Goal: Task Accomplishment & Management: Use online tool/utility

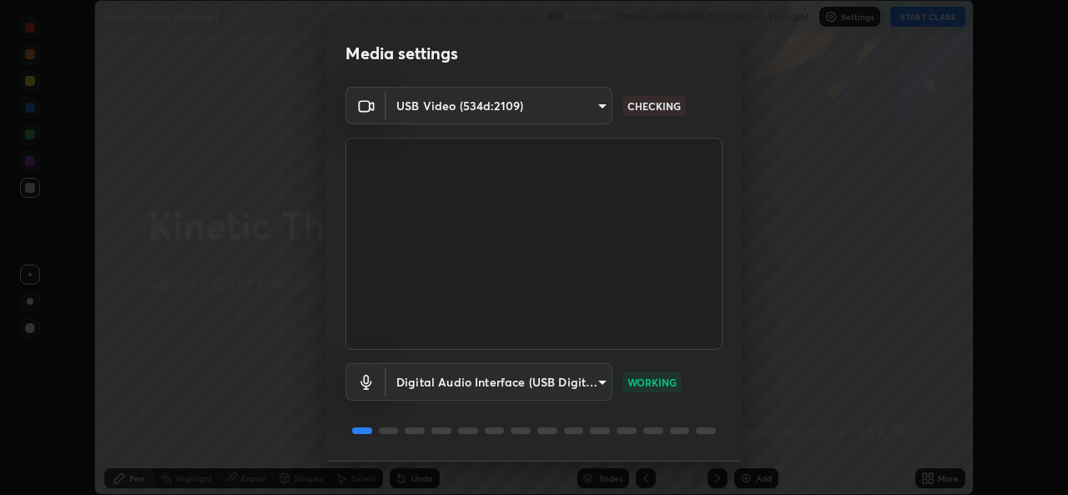
scroll to position [52, 0]
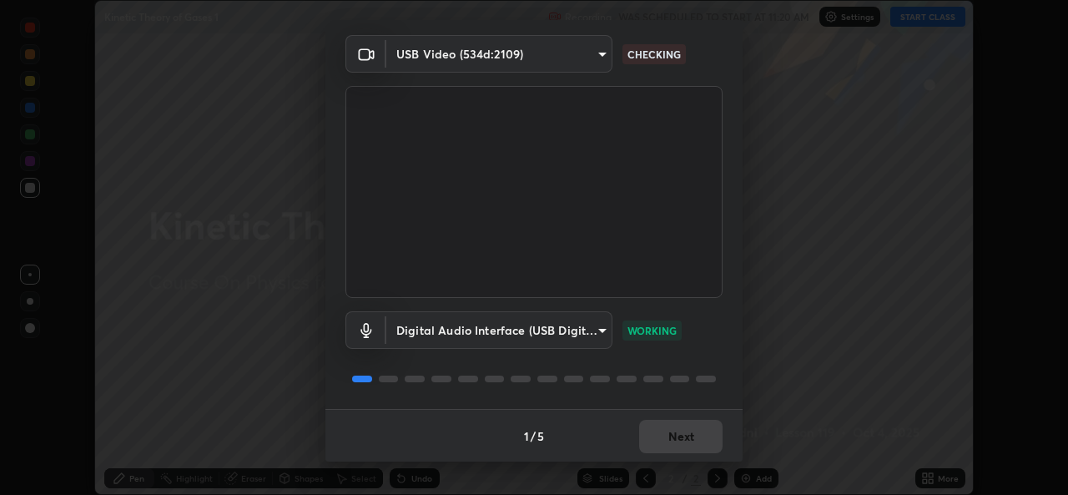
click at [666, 442] on div "1 / 5 Next" at bounding box center [533, 435] width 417 height 53
click at [671, 441] on div "1 / 5 Next" at bounding box center [533, 435] width 417 height 53
click at [673, 443] on div "1 / 5 Next" at bounding box center [533, 435] width 417 height 53
click at [675, 442] on div "1 / 5 Next" at bounding box center [533, 435] width 417 height 53
click at [673, 441] on div "1 / 5 Next" at bounding box center [533, 435] width 417 height 53
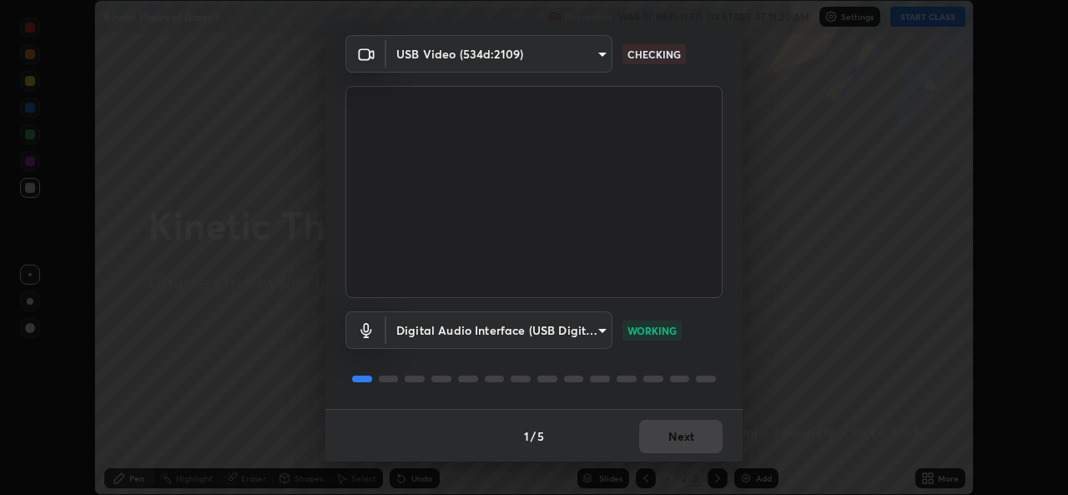
click at [672, 439] on div "1 / 5 Next" at bounding box center [533, 435] width 417 height 53
click at [673, 436] on div "1 / 5 Next" at bounding box center [533, 435] width 417 height 53
click at [676, 434] on div "1 / 5 Next" at bounding box center [533, 435] width 417 height 53
click at [674, 436] on div "1 / 5 Next" at bounding box center [533, 435] width 417 height 53
click at [675, 439] on div "1 / 5 Next" at bounding box center [533, 435] width 417 height 53
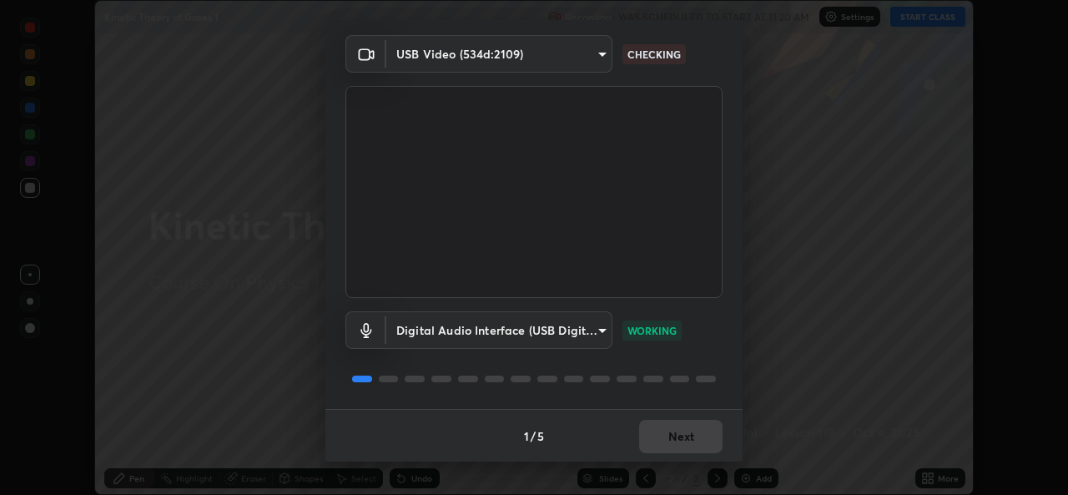
click at [674, 439] on div "1 / 5 Next" at bounding box center [533, 435] width 417 height 53
click at [675, 442] on div "1 / 5 Next" at bounding box center [533, 435] width 417 height 53
click at [670, 441] on div "1 / 5 Next" at bounding box center [533, 435] width 417 height 53
click at [676, 444] on div "1 / 5 Next" at bounding box center [533, 435] width 417 height 53
click at [674, 439] on div "1 / 5 Next" at bounding box center [533, 435] width 417 height 53
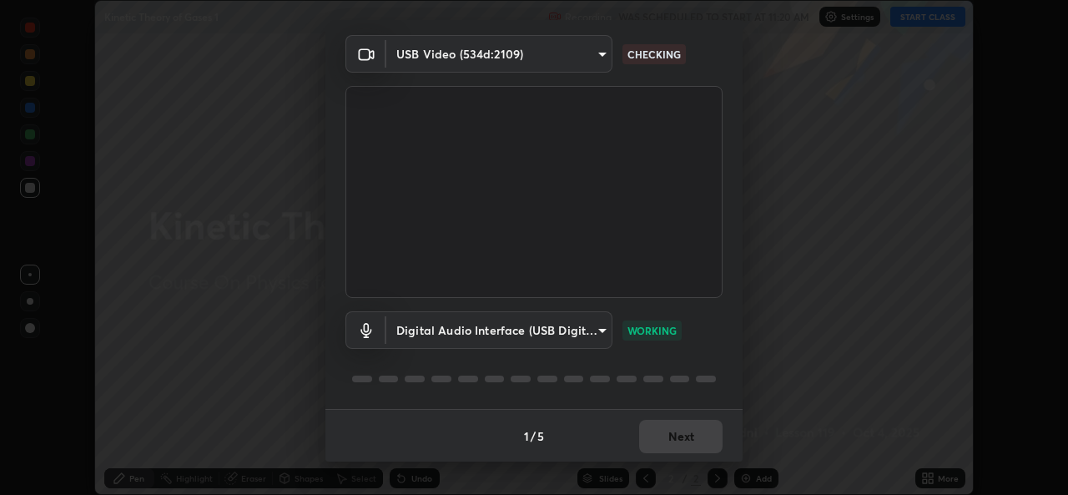
click at [676, 442] on button "Next" at bounding box center [680, 436] width 83 height 33
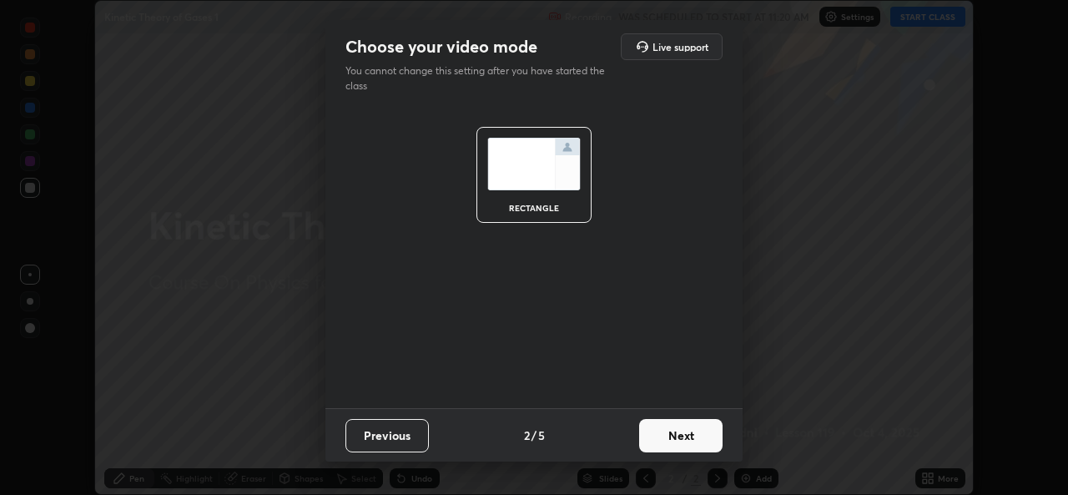
scroll to position [0, 0]
click at [678, 441] on button "Next" at bounding box center [680, 435] width 83 height 33
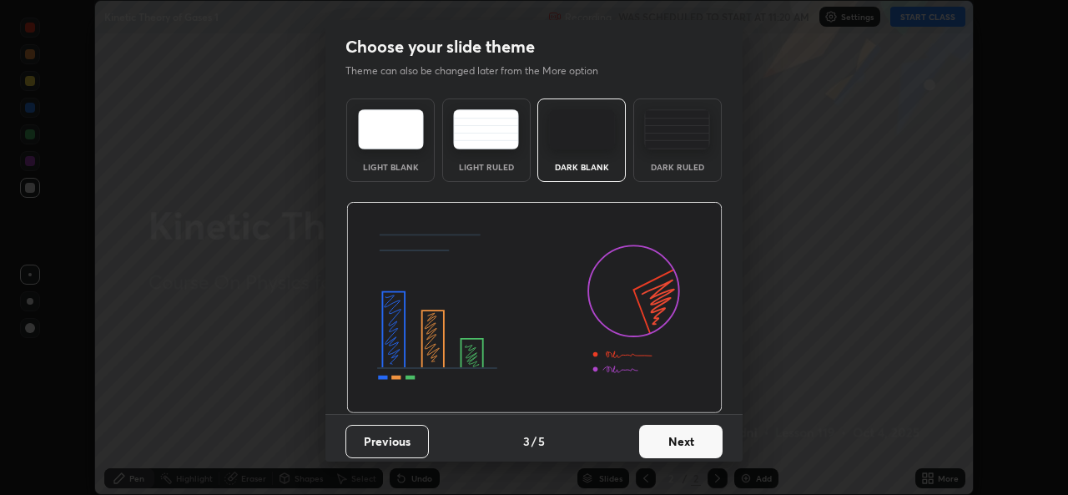
click at [677, 442] on button "Next" at bounding box center [680, 441] width 83 height 33
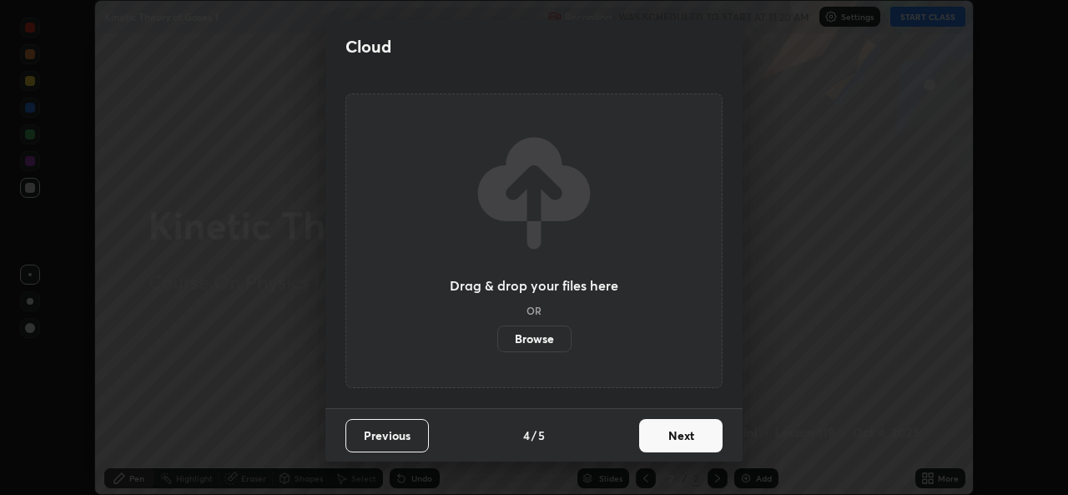
click at [684, 447] on button "Next" at bounding box center [680, 435] width 83 height 33
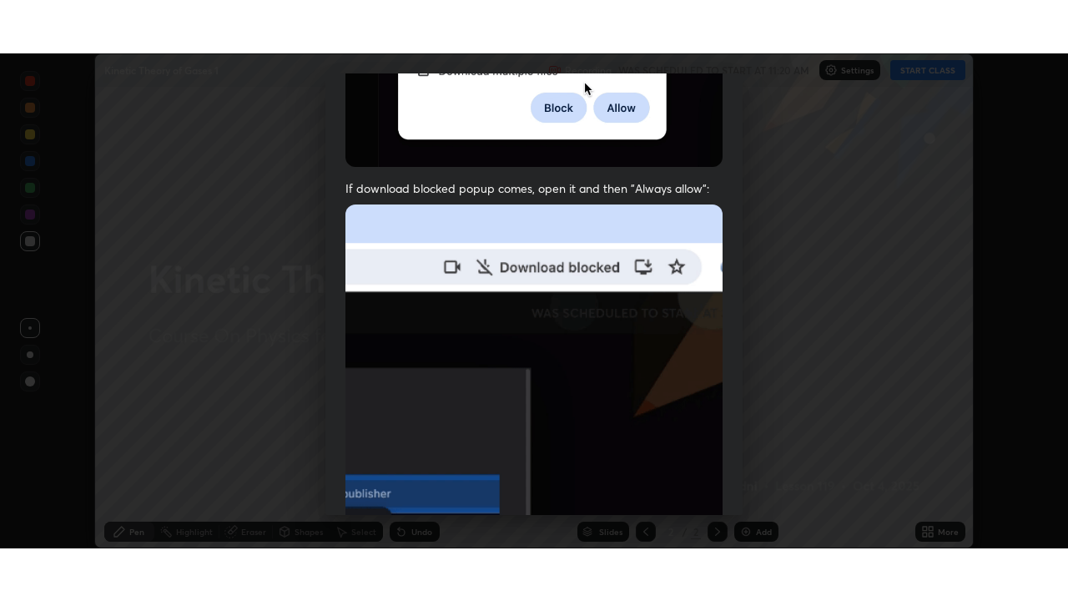
scroll to position [392, 0]
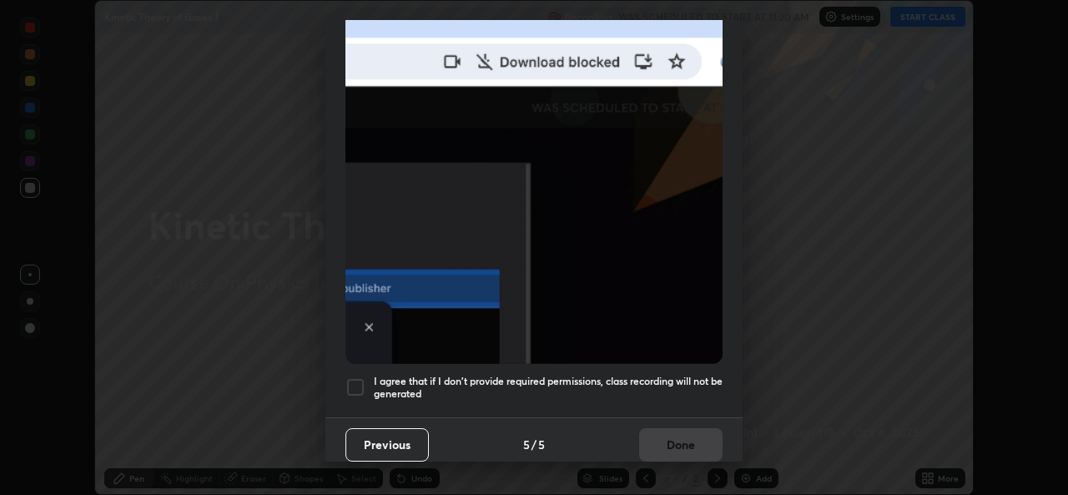
click at [361, 377] on div at bounding box center [356, 387] width 20 height 20
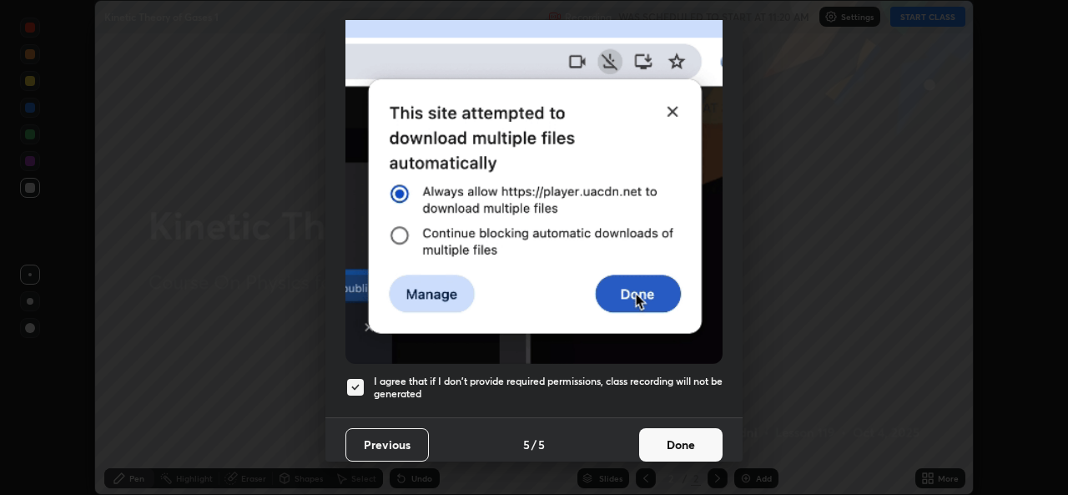
click at [678, 435] on button "Done" at bounding box center [680, 444] width 83 height 33
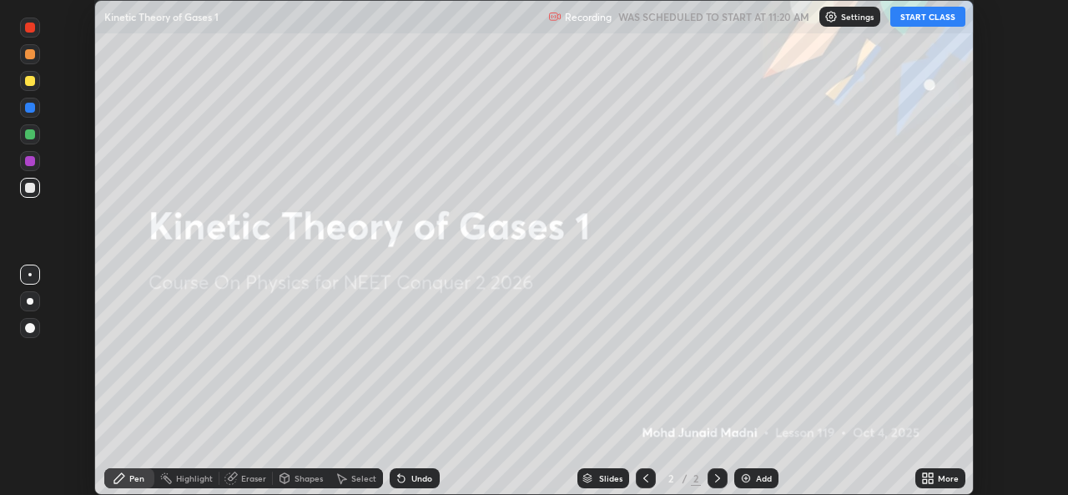
click at [931, 475] on icon at bounding box center [931, 475] width 4 height 4
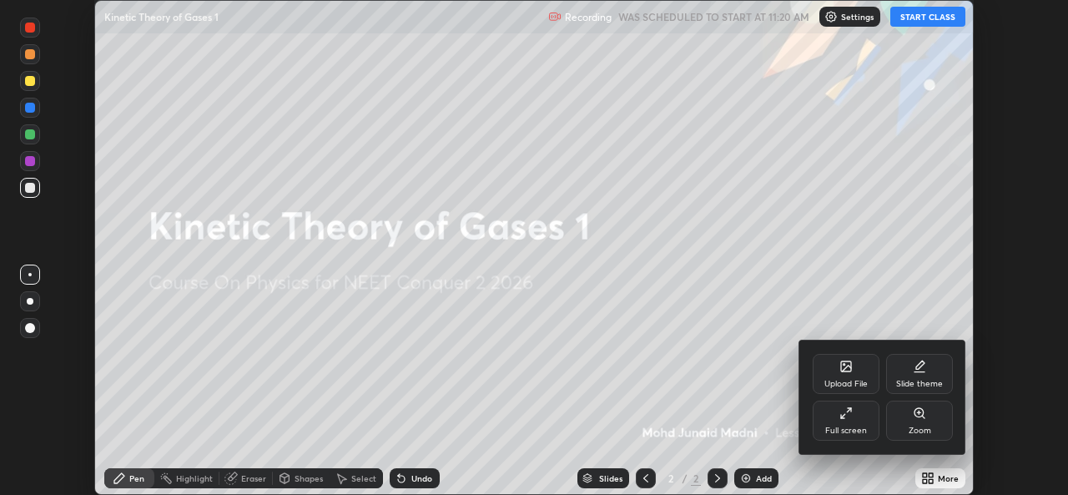
click at [833, 372] on div "Upload File" at bounding box center [846, 374] width 67 height 40
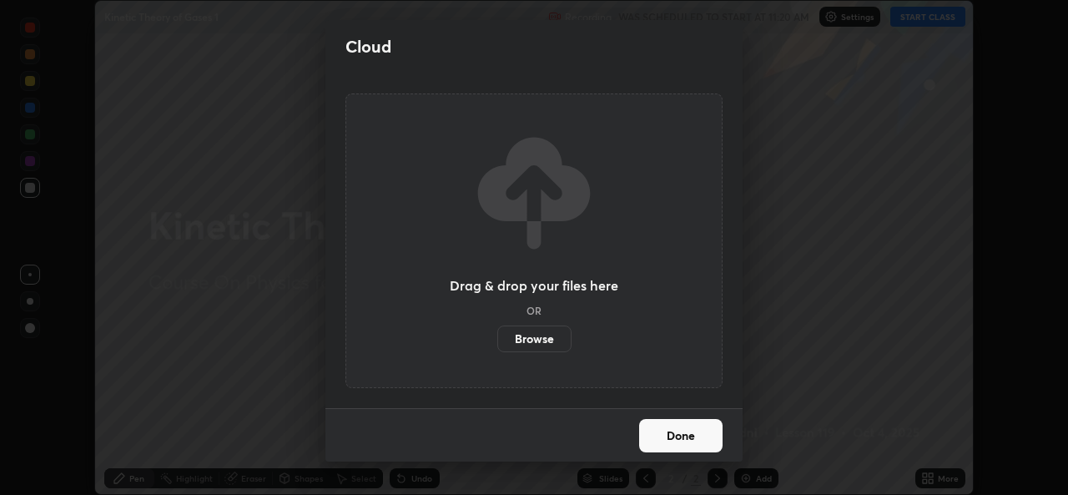
click at [549, 334] on label "Browse" at bounding box center [534, 338] width 74 height 27
click at [497, 334] on input "Browse" at bounding box center [497, 338] width 0 height 27
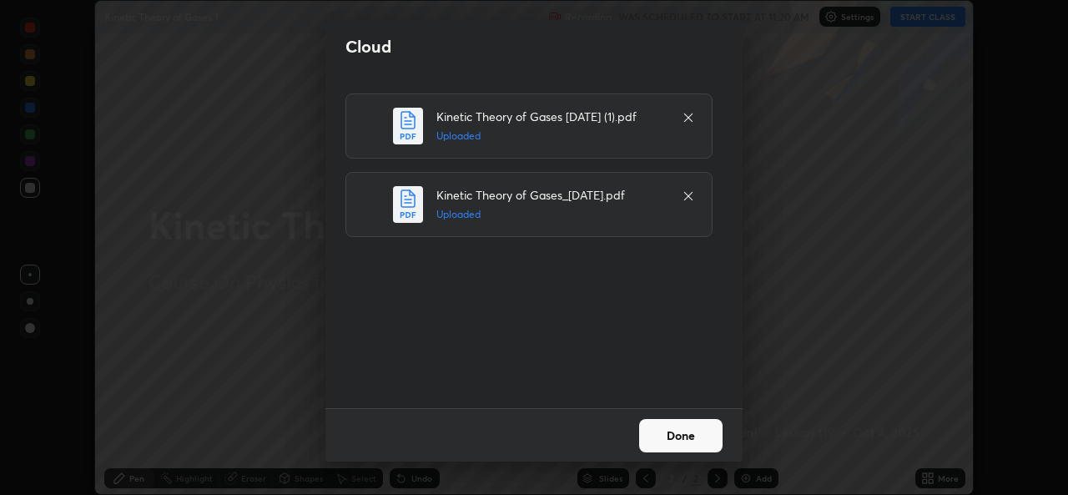
click at [656, 432] on button "Done" at bounding box center [680, 435] width 83 height 33
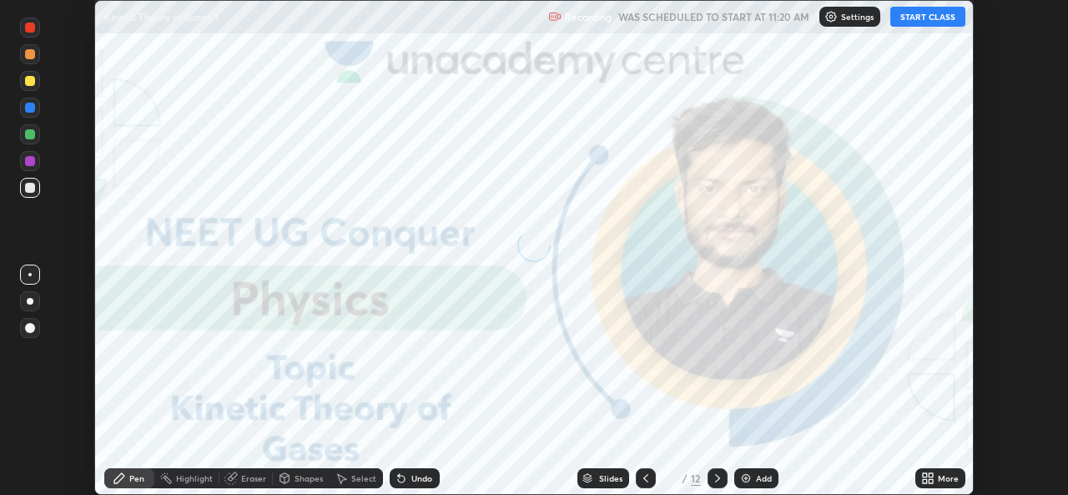
click at [931, 477] on icon at bounding box center [931, 475] width 4 height 4
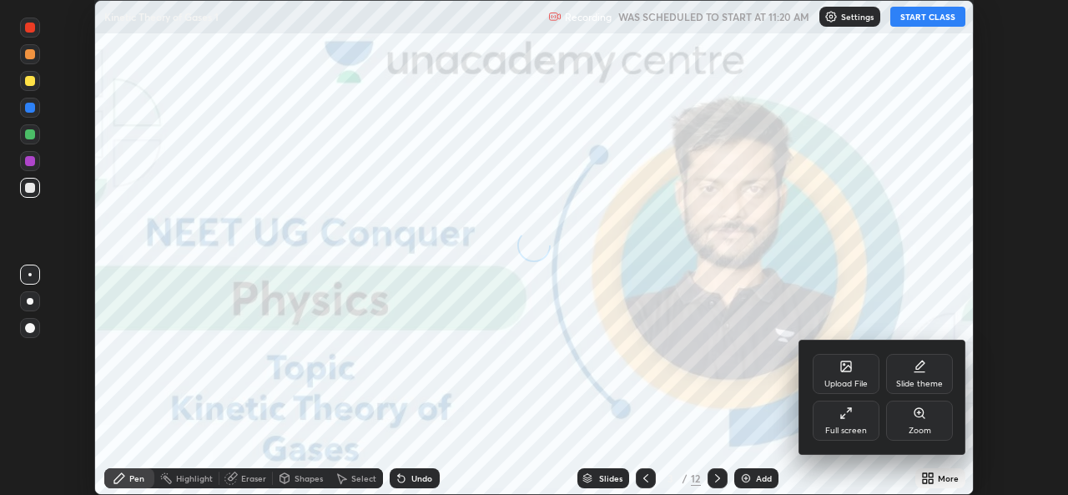
click at [854, 433] on div "Full screen" at bounding box center [846, 430] width 42 height 8
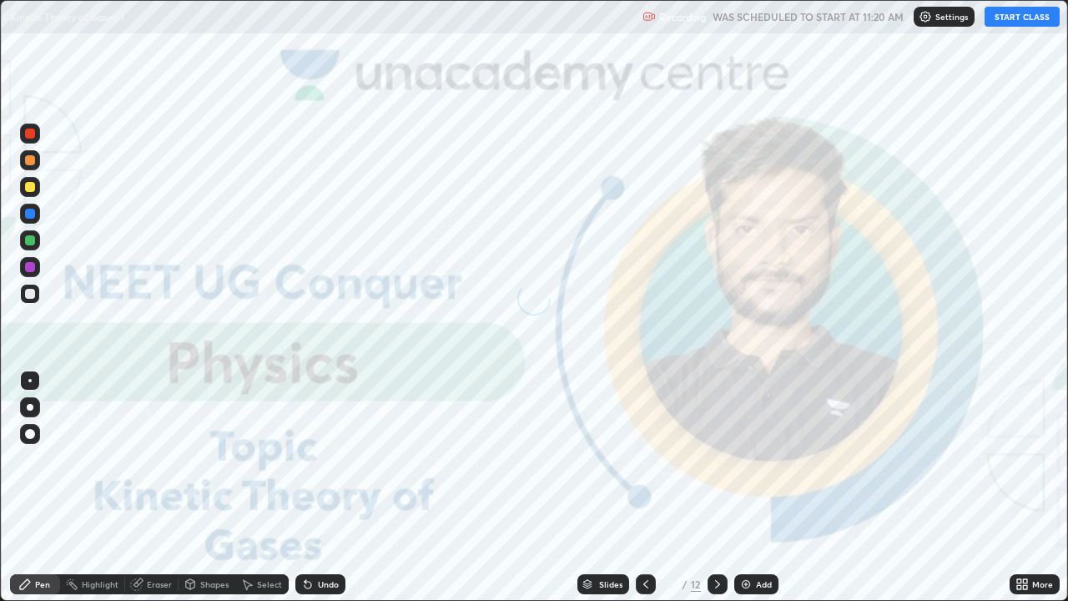
scroll to position [601, 1068]
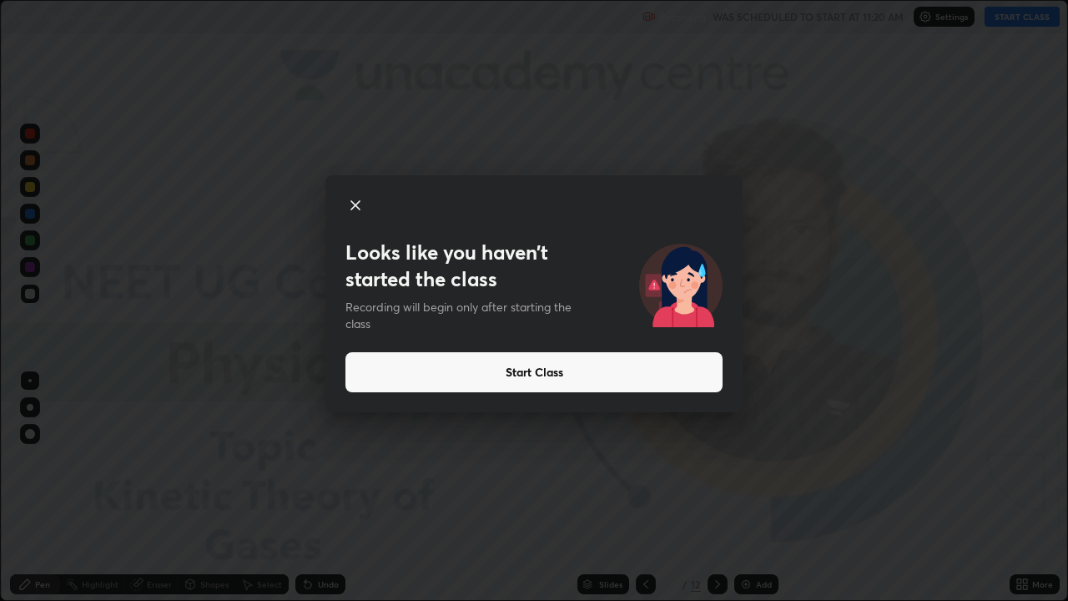
click at [532, 364] on button "Start Class" at bounding box center [534, 372] width 377 height 40
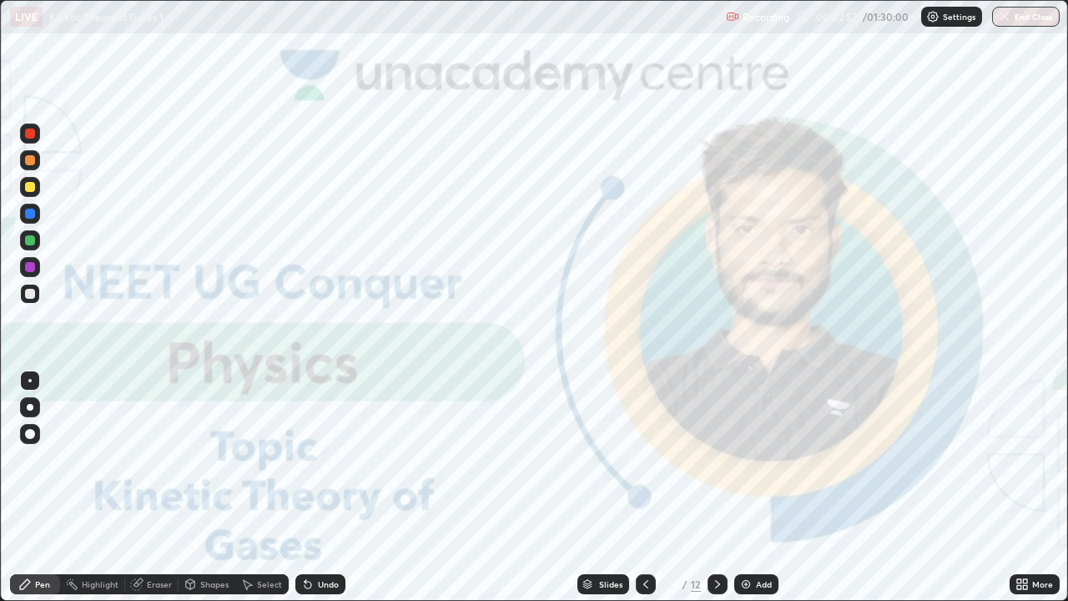
click at [603, 494] on div "Slides" at bounding box center [610, 584] width 23 height 8
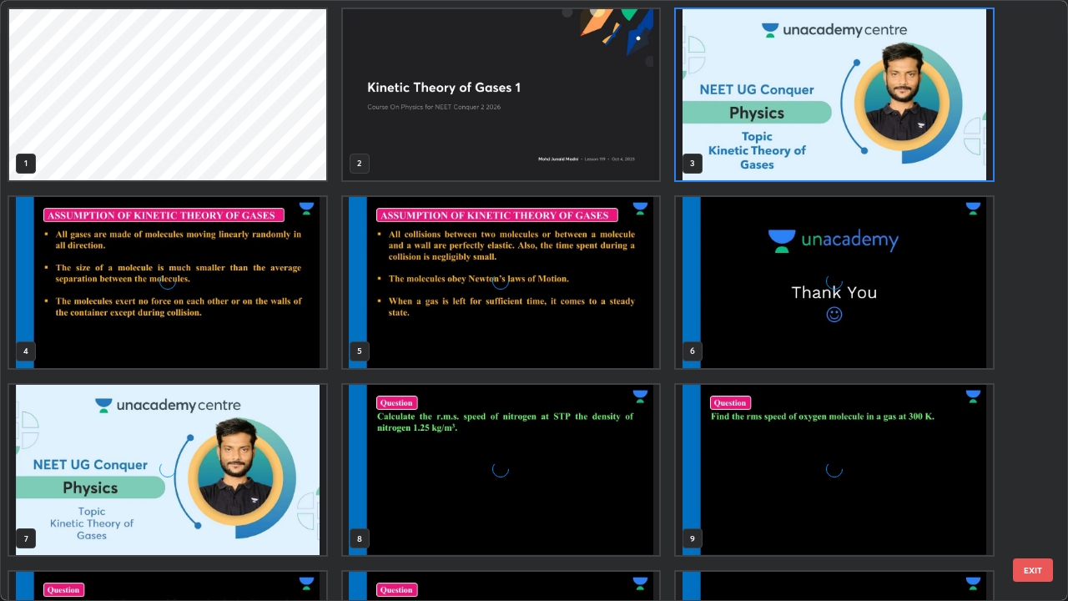
scroll to position [594, 1058]
click at [252, 341] on img "grid" at bounding box center [167, 282] width 317 height 171
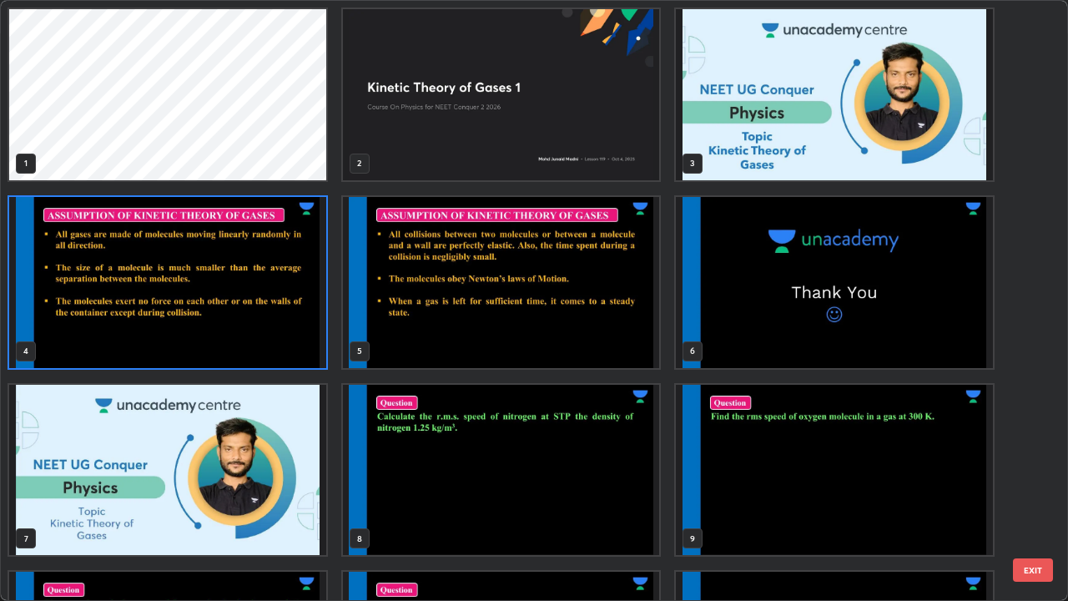
click at [274, 491] on img "grid" at bounding box center [167, 470] width 317 height 171
click at [279, 489] on img "grid" at bounding box center [167, 470] width 317 height 171
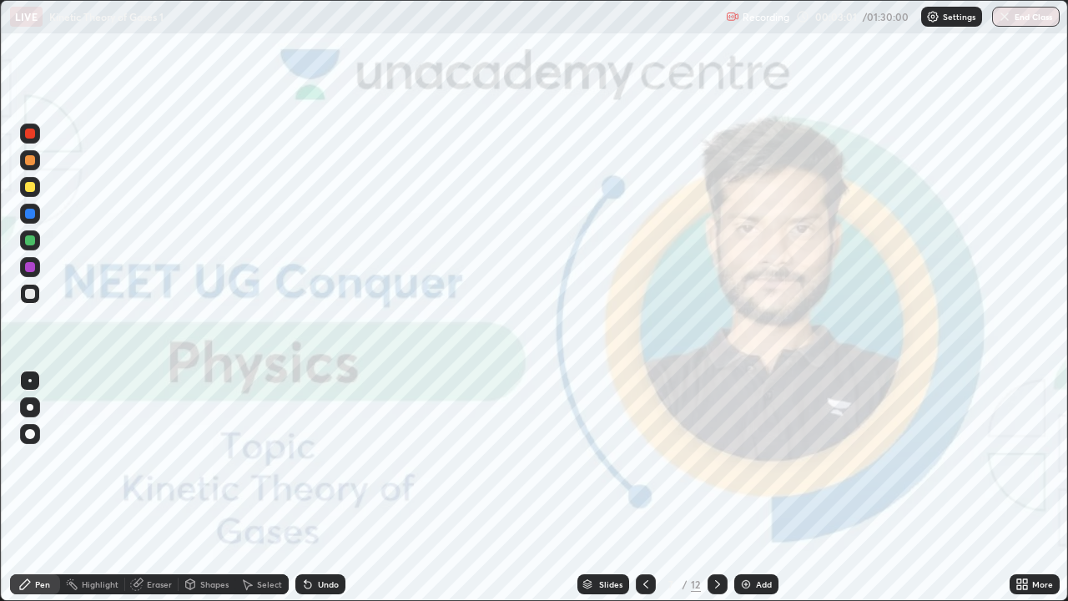
click at [744, 494] on img at bounding box center [745, 584] width 13 height 13
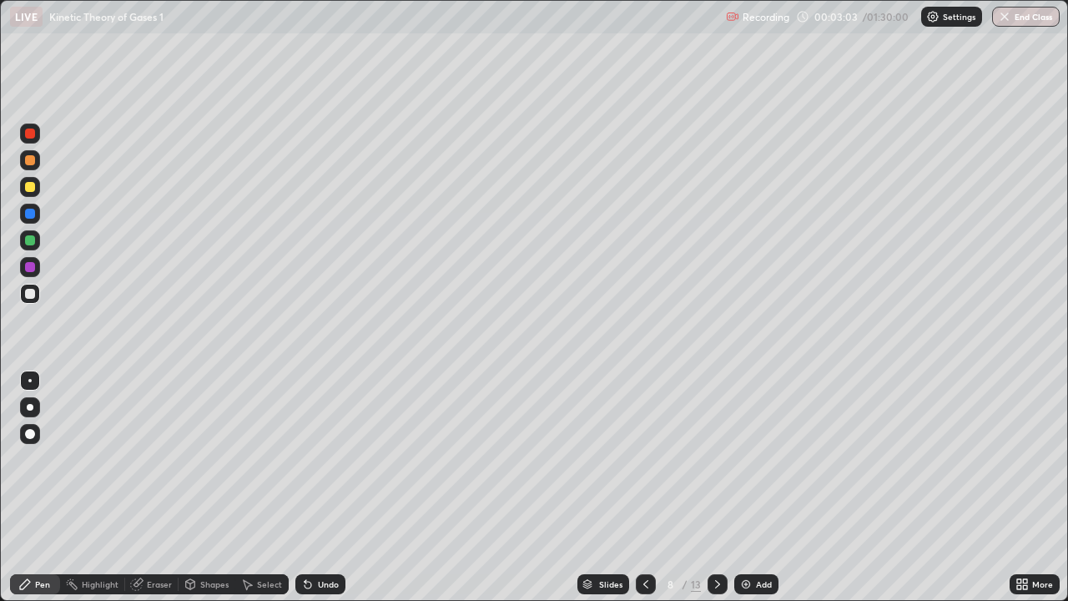
click at [25, 408] on div at bounding box center [30, 407] width 20 height 20
click at [26, 292] on div at bounding box center [30, 294] width 10 height 10
click at [26, 187] on div at bounding box center [30, 187] width 10 height 10
click at [29, 214] on div at bounding box center [30, 214] width 10 height 10
click at [28, 267] on div at bounding box center [30, 267] width 10 height 10
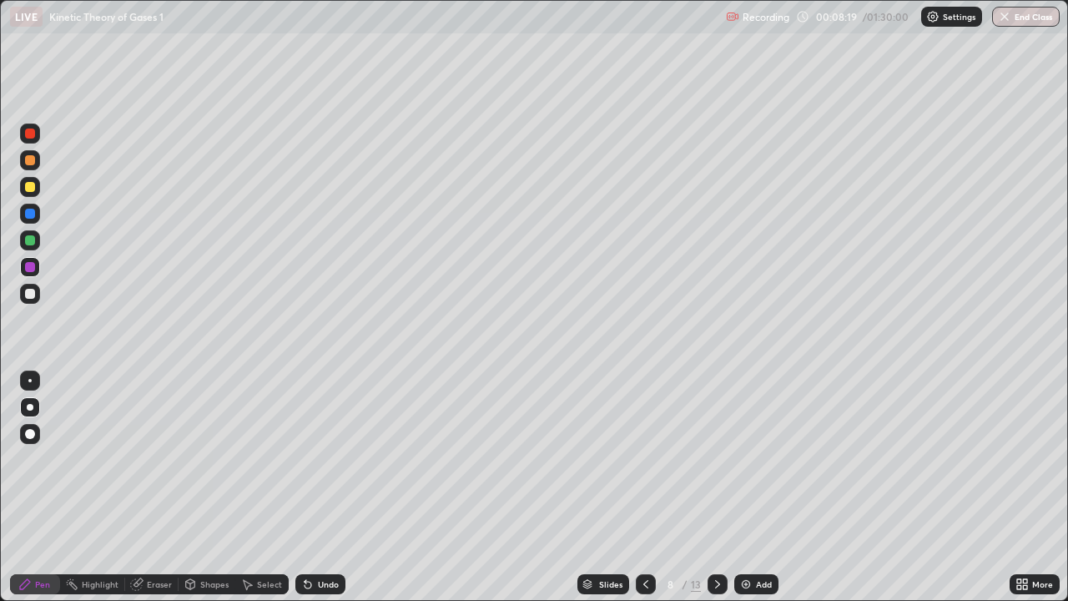
click at [28, 293] on div at bounding box center [30, 294] width 10 height 10
click at [28, 214] on div at bounding box center [30, 214] width 10 height 10
click at [744, 494] on img at bounding box center [745, 584] width 13 height 13
click at [31, 294] on div at bounding box center [30, 294] width 10 height 10
click at [27, 268] on div at bounding box center [30, 267] width 10 height 10
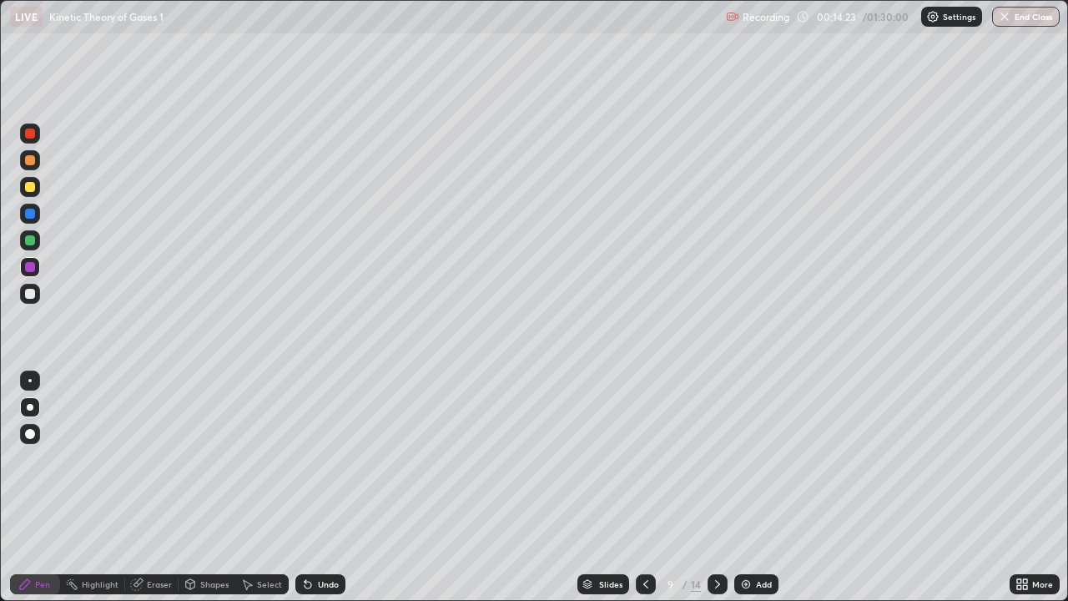
click at [28, 214] on div at bounding box center [30, 214] width 10 height 10
click at [29, 187] on div at bounding box center [30, 187] width 10 height 10
click at [26, 292] on div at bounding box center [30, 294] width 10 height 10
click at [30, 265] on div at bounding box center [30, 267] width 10 height 10
click at [28, 240] on div at bounding box center [30, 240] width 10 height 10
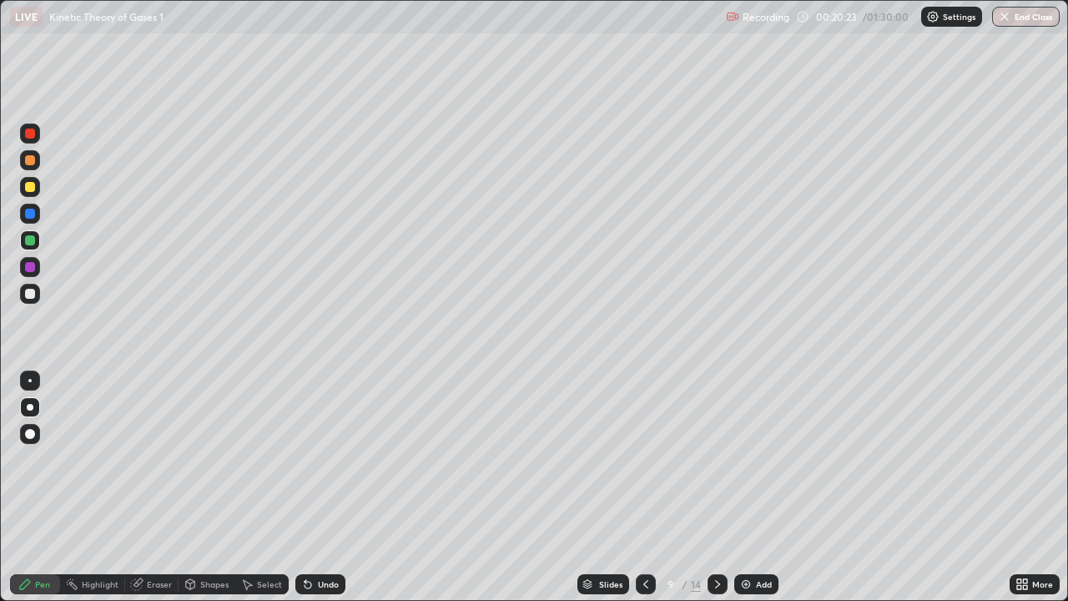
click at [28, 189] on div at bounding box center [30, 187] width 10 height 10
click at [27, 133] on div at bounding box center [30, 134] width 10 height 10
click at [29, 265] on div at bounding box center [30, 267] width 10 height 10
click at [30, 294] on div at bounding box center [30, 294] width 10 height 10
click at [609, 494] on div "Slides" at bounding box center [604, 584] width 52 height 20
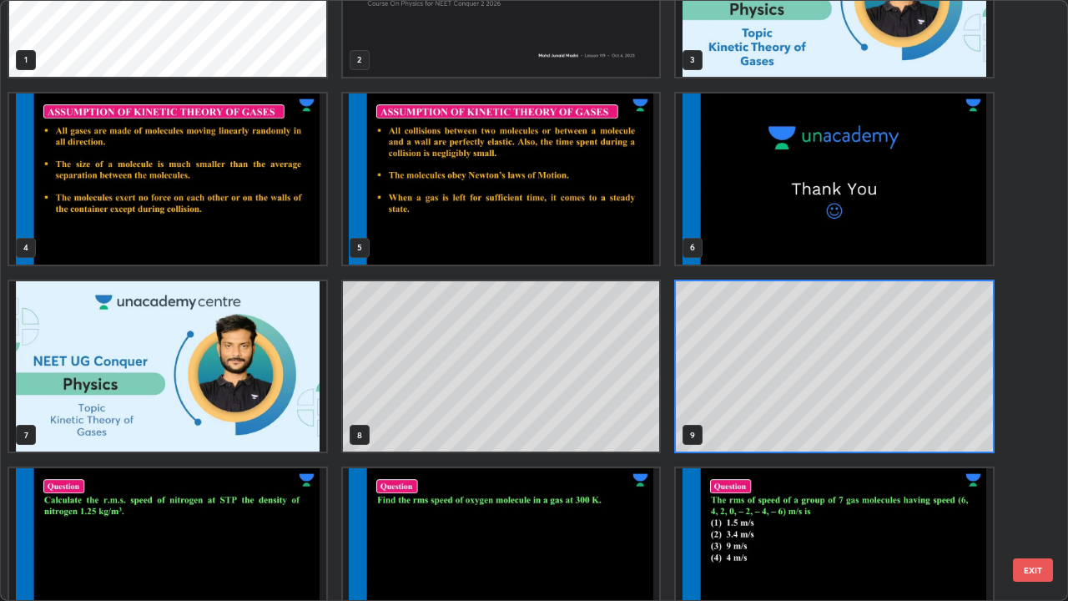
scroll to position [0, 0]
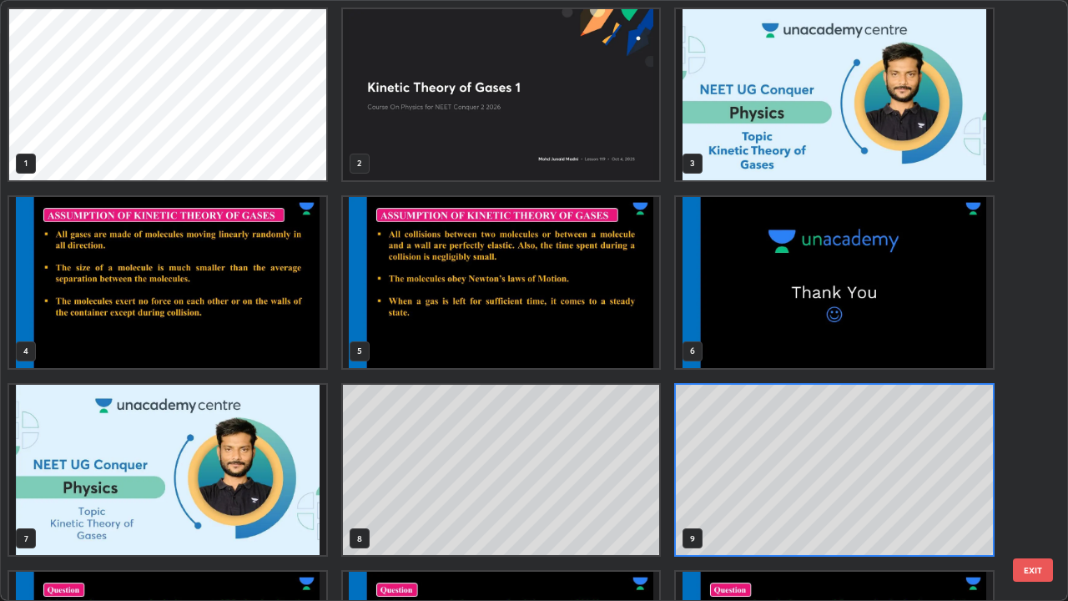
click at [269, 305] on img "grid" at bounding box center [167, 282] width 317 height 171
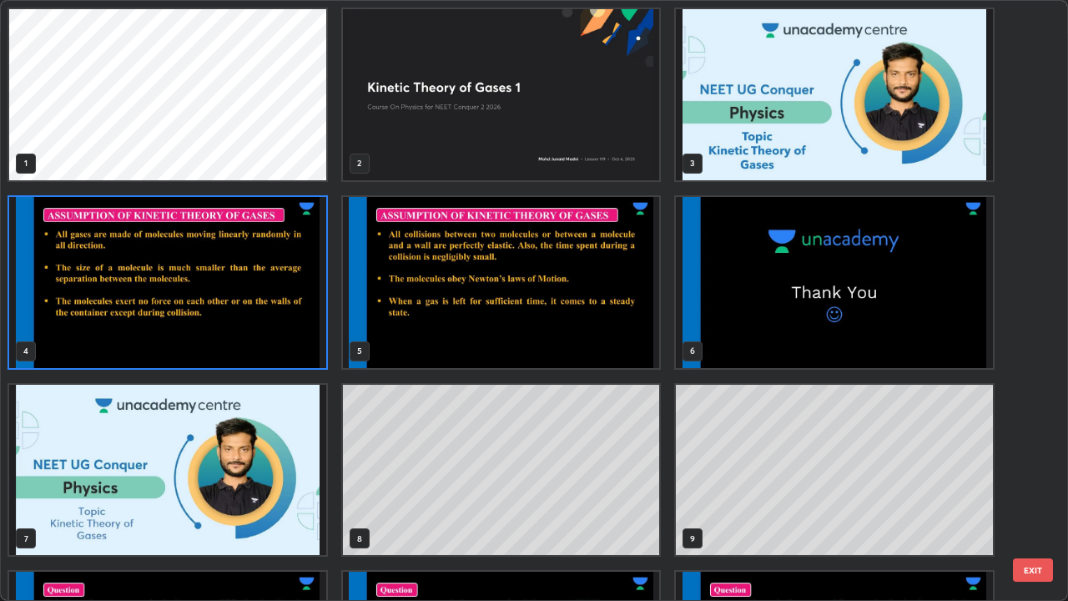
click at [275, 300] on img "grid" at bounding box center [167, 282] width 317 height 171
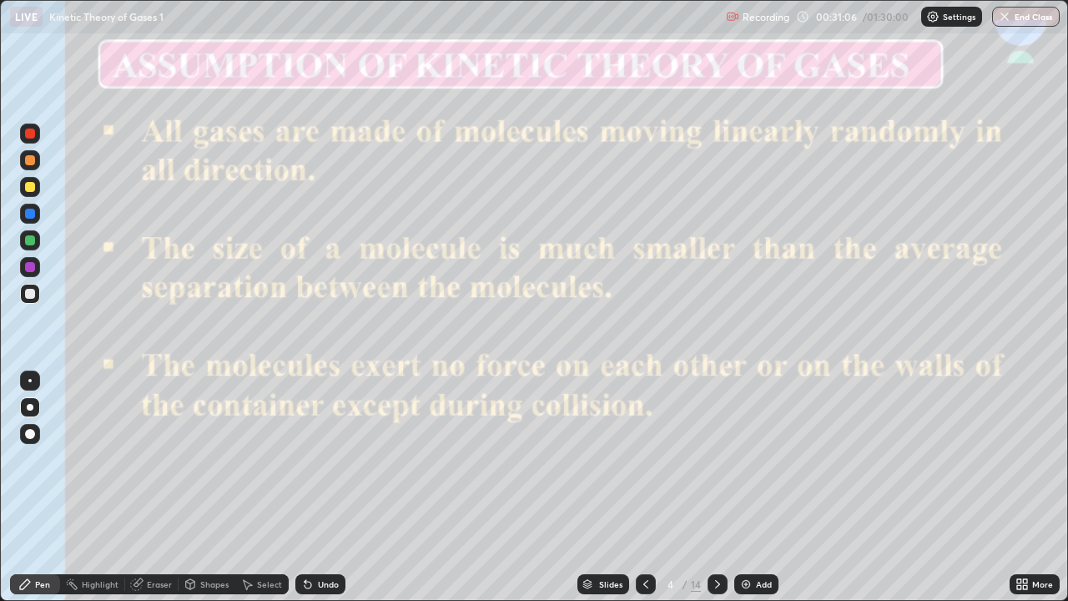
click at [29, 213] on div at bounding box center [30, 214] width 10 height 10
click at [31, 239] on div at bounding box center [30, 240] width 10 height 10
click at [714, 494] on icon at bounding box center [717, 584] width 13 height 13
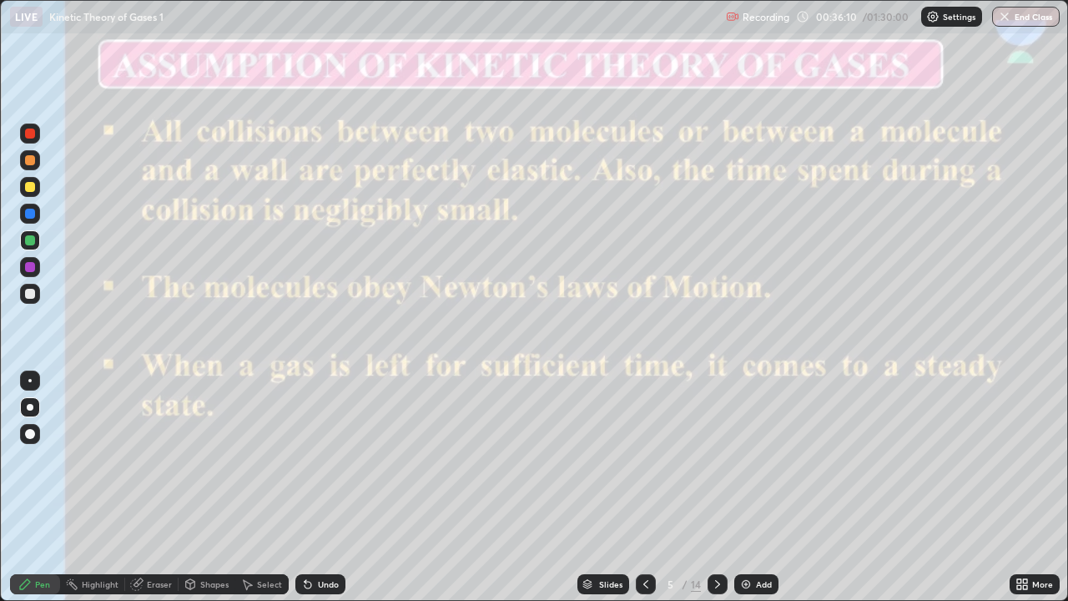
click at [644, 494] on icon at bounding box center [645, 584] width 13 height 13
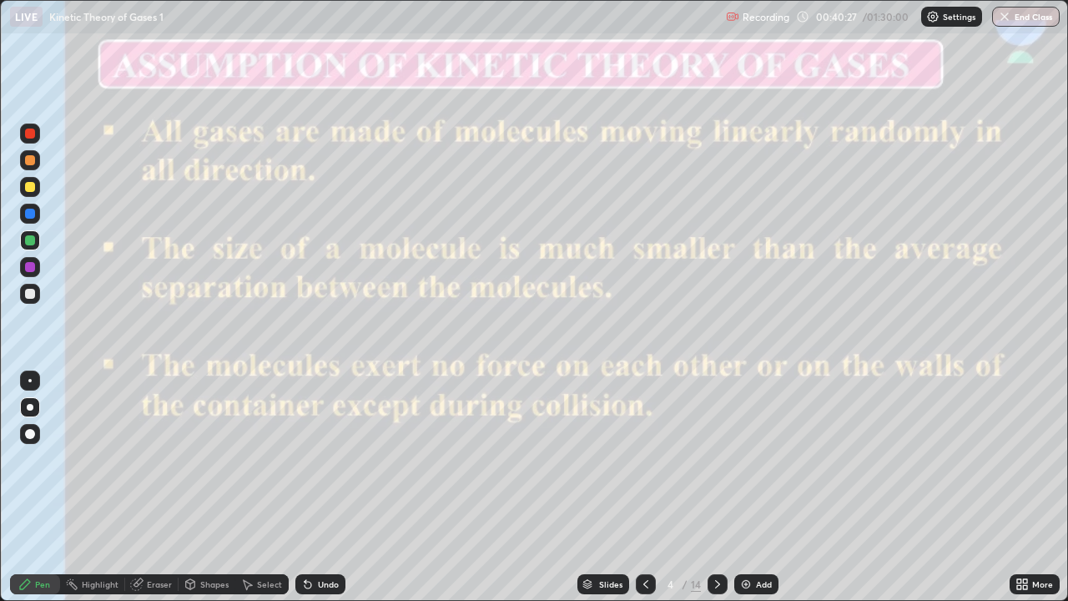
click at [717, 494] on icon at bounding box center [717, 584] width 13 height 13
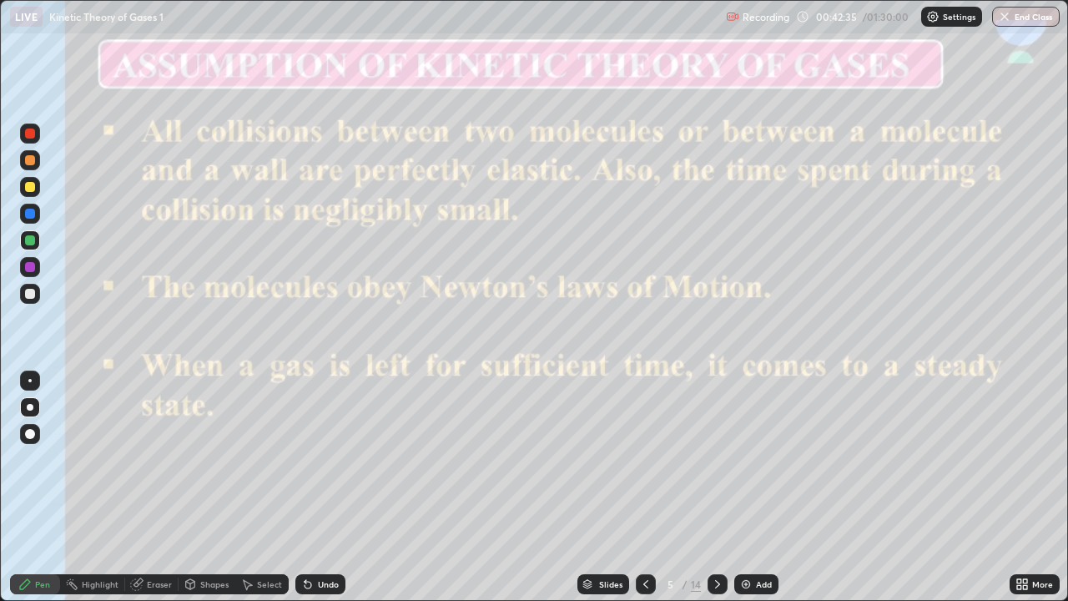
click at [749, 494] on img at bounding box center [745, 584] width 13 height 13
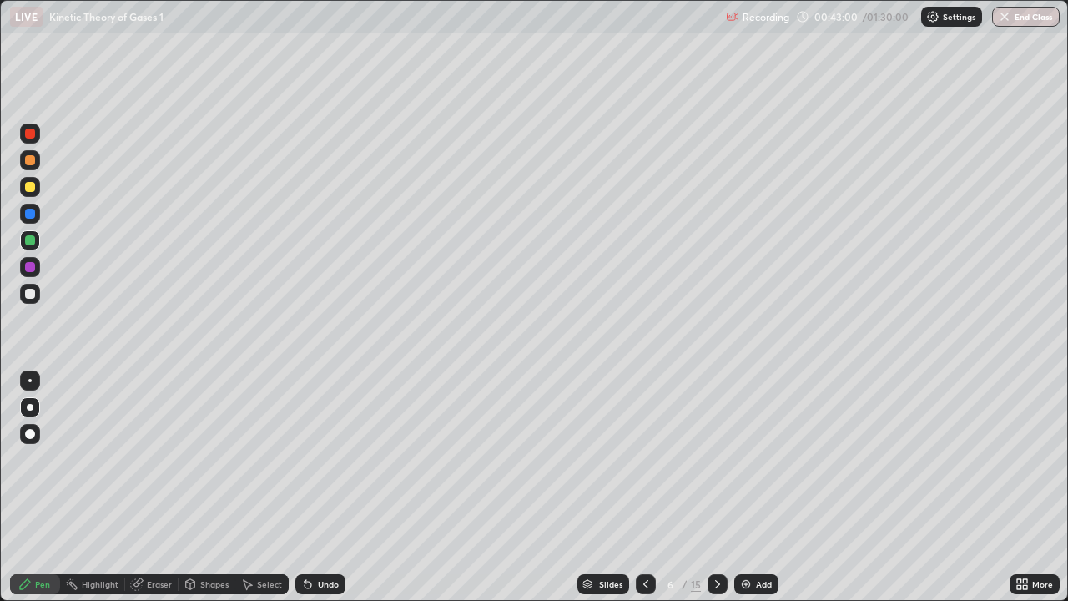
click at [643, 494] on icon at bounding box center [645, 584] width 13 height 13
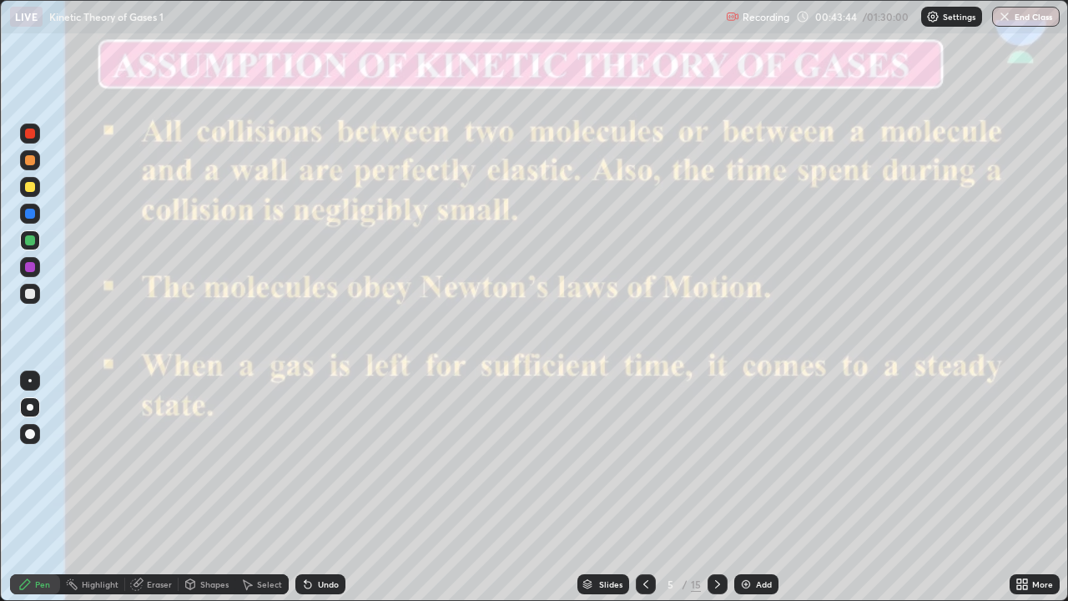
click at [746, 494] on img at bounding box center [745, 584] width 13 height 13
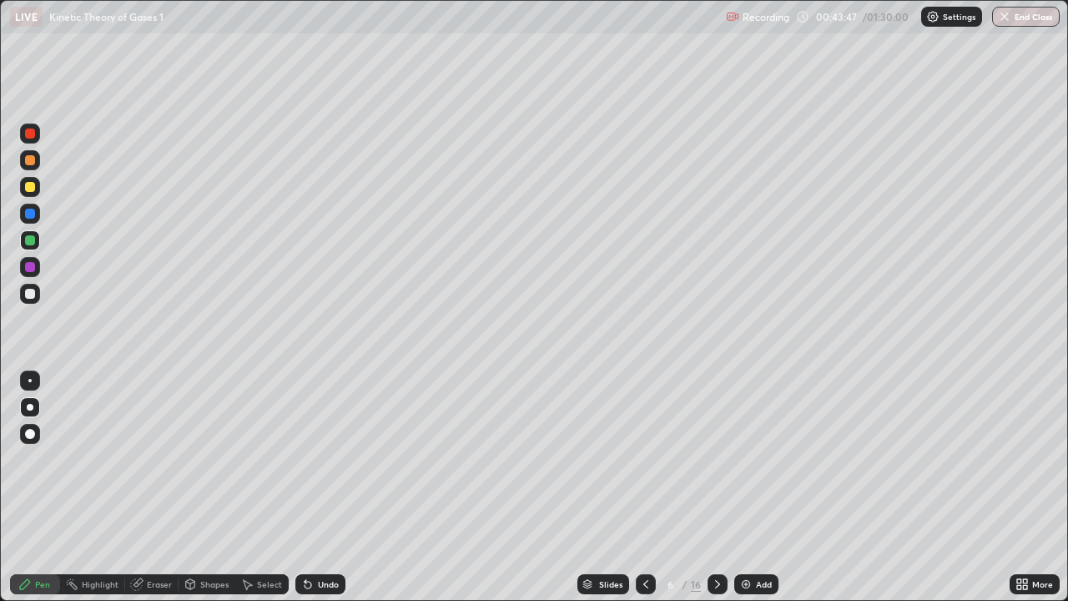
click at [711, 494] on icon at bounding box center [717, 584] width 13 height 13
click at [30, 212] on div at bounding box center [30, 214] width 10 height 10
click at [29, 189] on div at bounding box center [30, 187] width 10 height 10
click at [28, 212] on div at bounding box center [30, 214] width 10 height 10
click at [26, 136] on div at bounding box center [30, 134] width 10 height 10
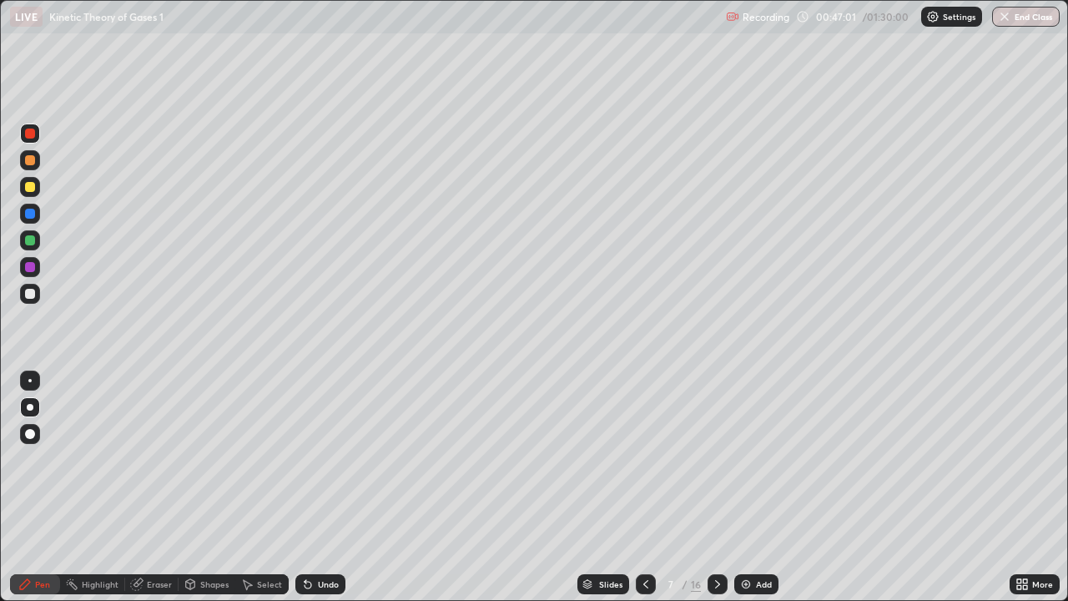
click at [149, 494] on div "Eraser" at bounding box center [159, 584] width 25 height 8
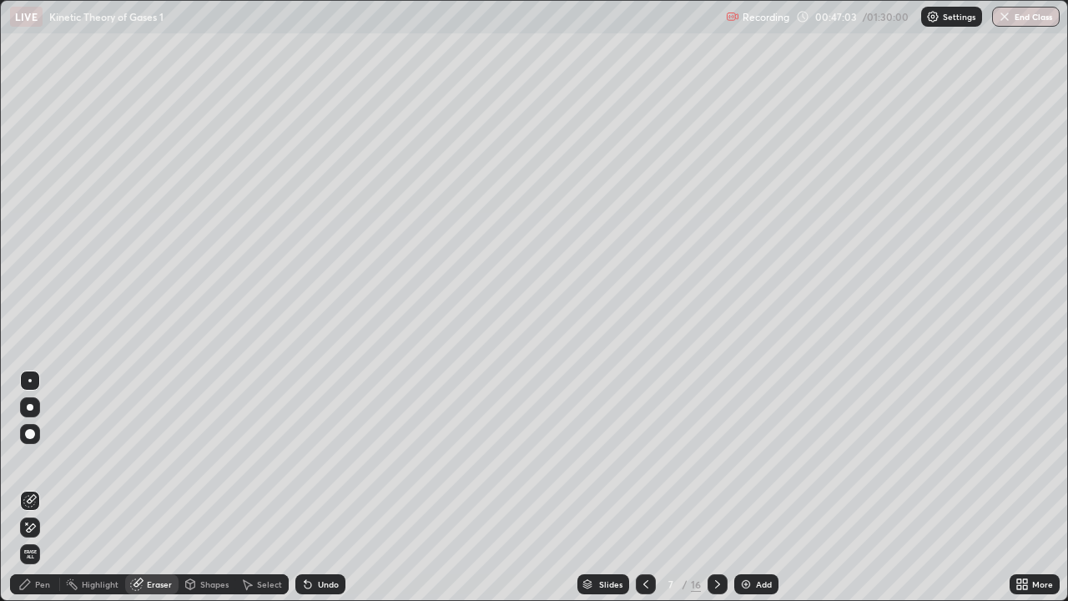
click at [33, 494] on div "Pen" at bounding box center [35, 584] width 50 height 20
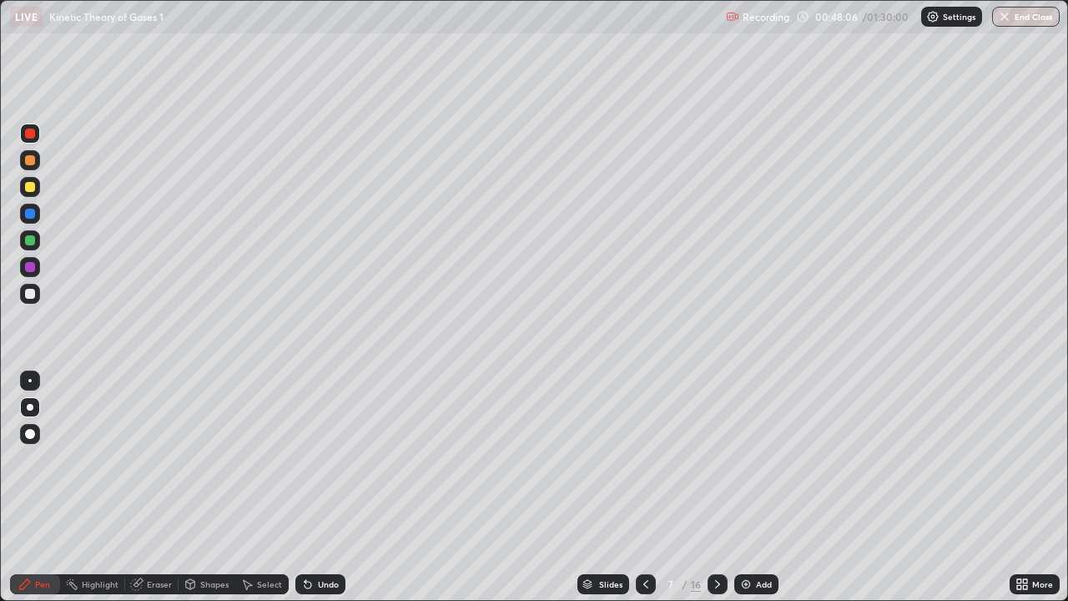
click at [29, 159] on div at bounding box center [30, 160] width 10 height 10
click at [26, 265] on div at bounding box center [30, 267] width 10 height 10
click at [30, 160] on div at bounding box center [30, 160] width 10 height 10
click at [30, 134] on div at bounding box center [30, 134] width 10 height 10
click at [28, 213] on div at bounding box center [30, 214] width 10 height 10
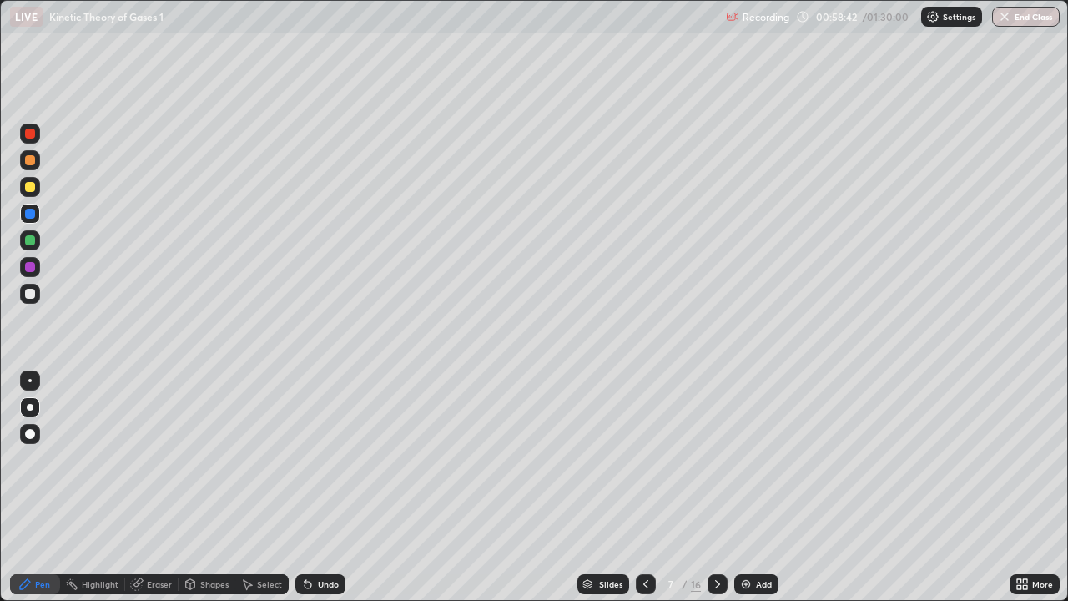
click at [748, 494] on img at bounding box center [745, 584] width 13 height 13
click at [28, 265] on div at bounding box center [30, 267] width 10 height 10
click at [28, 240] on div at bounding box center [30, 240] width 10 height 10
click at [152, 494] on div "Eraser" at bounding box center [151, 584] width 53 height 20
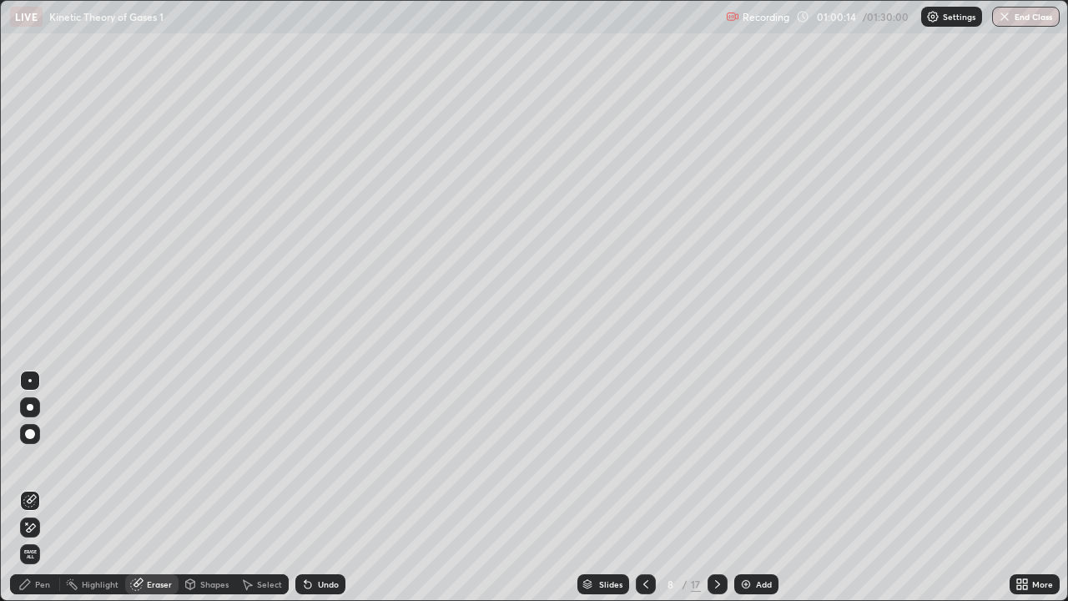
click at [42, 494] on div "Pen" at bounding box center [42, 584] width 15 height 8
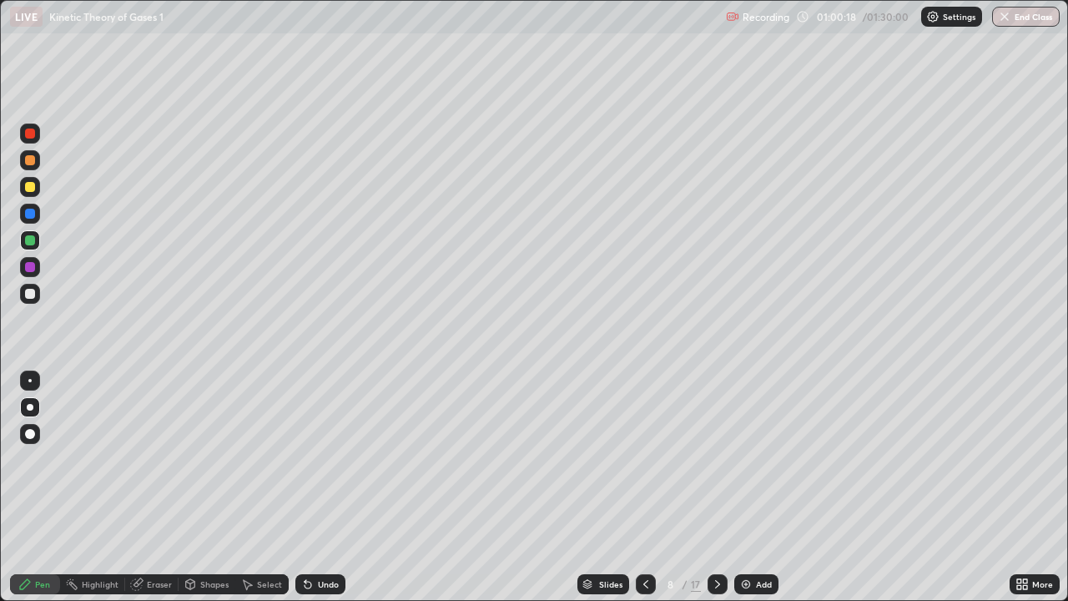
click at [152, 494] on div "Eraser" at bounding box center [151, 584] width 53 height 33
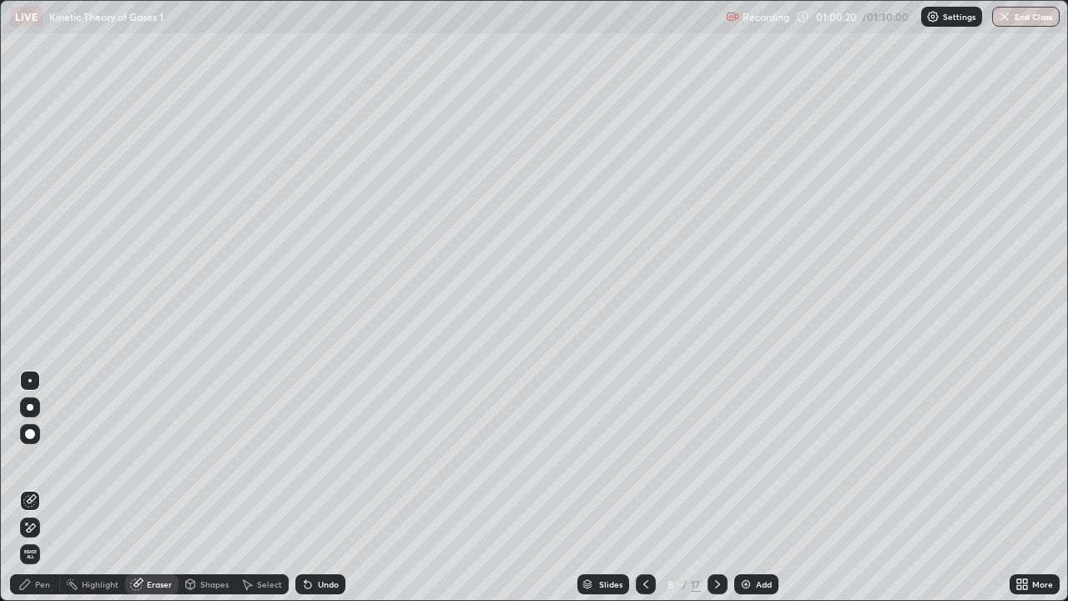
click at [38, 494] on div "Pen" at bounding box center [35, 584] width 50 height 33
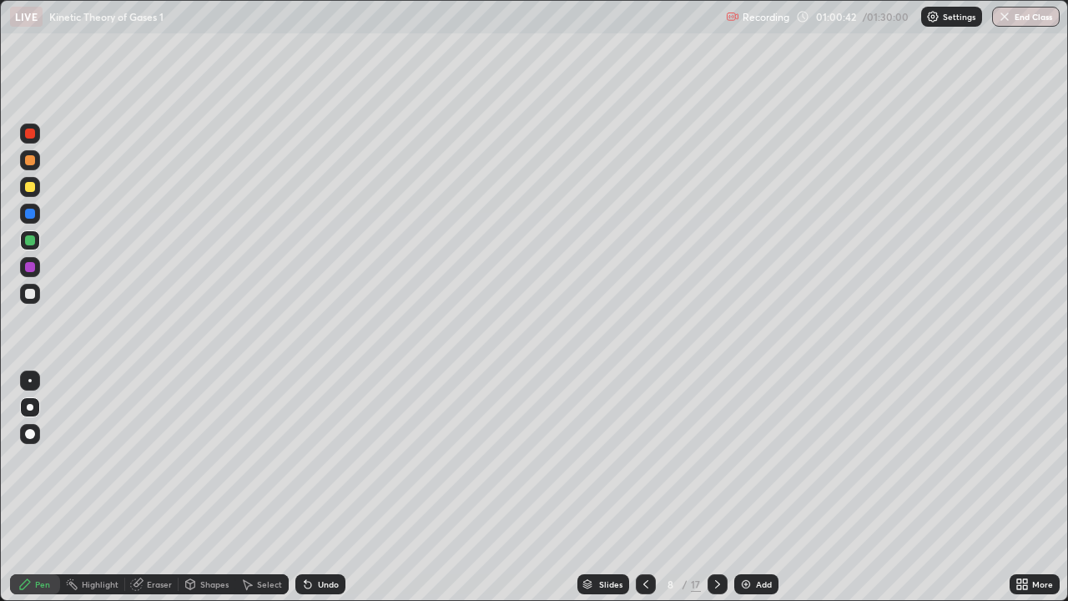
click at [27, 185] on div at bounding box center [30, 187] width 10 height 10
click at [28, 160] on div at bounding box center [30, 160] width 10 height 10
click at [28, 295] on div at bounding box center [30, 294] width 10 height 10
click at [28, 188] on div at bounding box center [30, 187] width 10 height 10
click at [48, 299] on div "Erase all" at bounding box center [30, 300] width 40 height 534
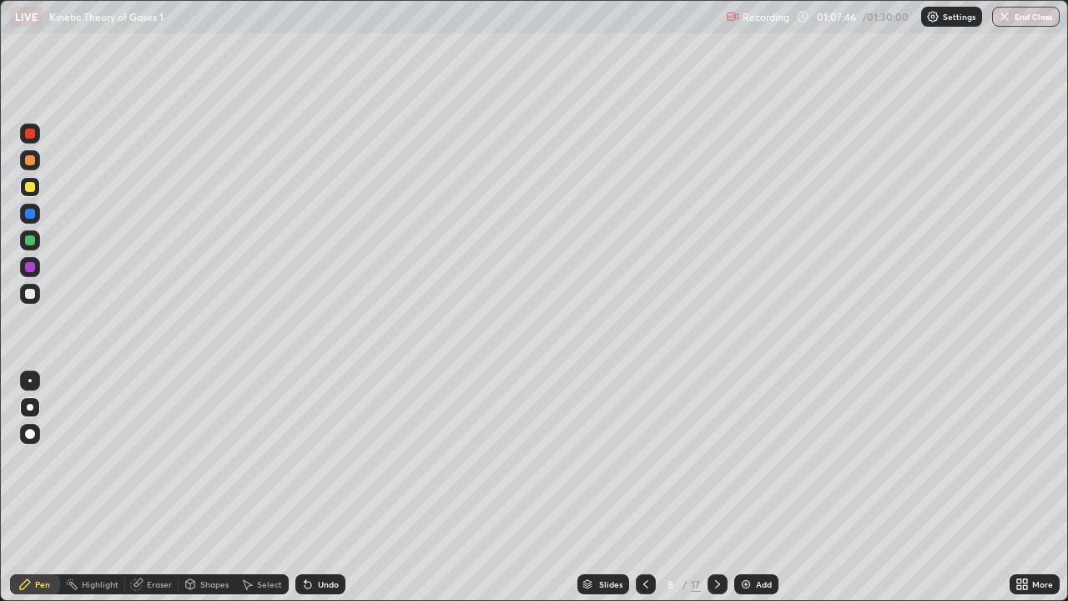
click at [28, 294] on div at bounding box center [30, 294] width 10 height 10
click at [37, 354] on div "Erase all" at bounding box center [30, 300] width 40 height 534
click at [606, 494] on div "Slides 8 / 17 Add" at bounding box center [678, 584] width 664 height 33
click at [600, 494] on div "Slides" at bounding box center [610, 584] width 23 height 8
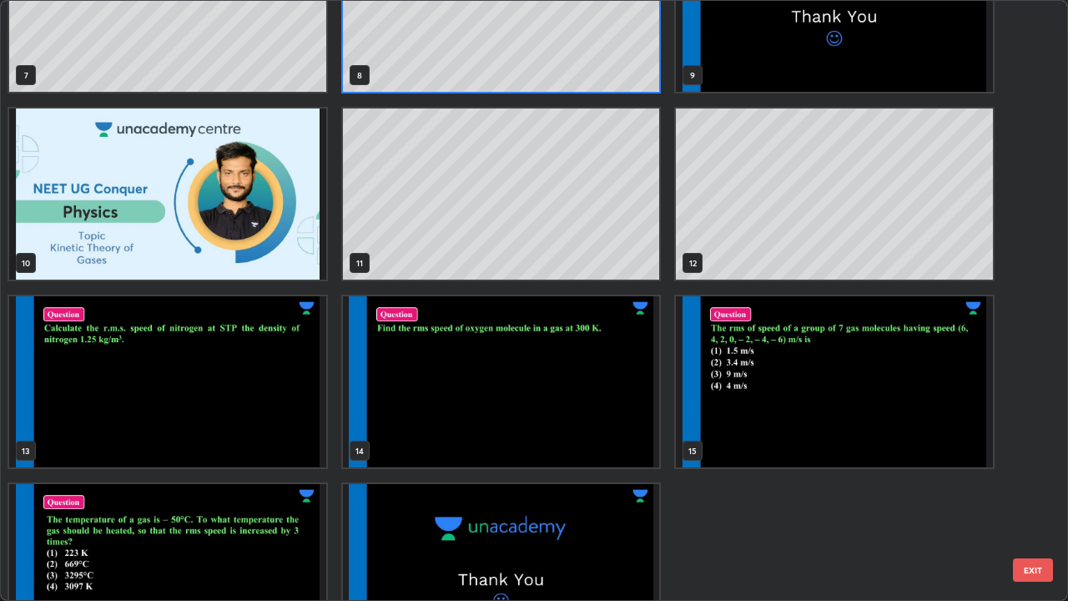
scroll to position [465, 0]
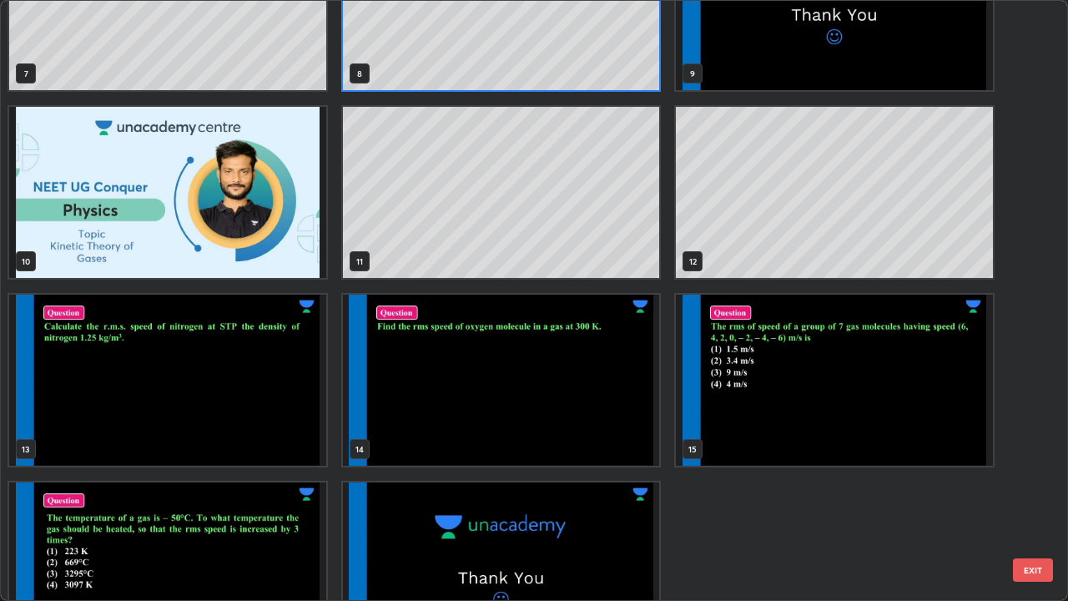
click at [812, 409] on img "grid" at bounding box center [834, 380] width 317 height 171
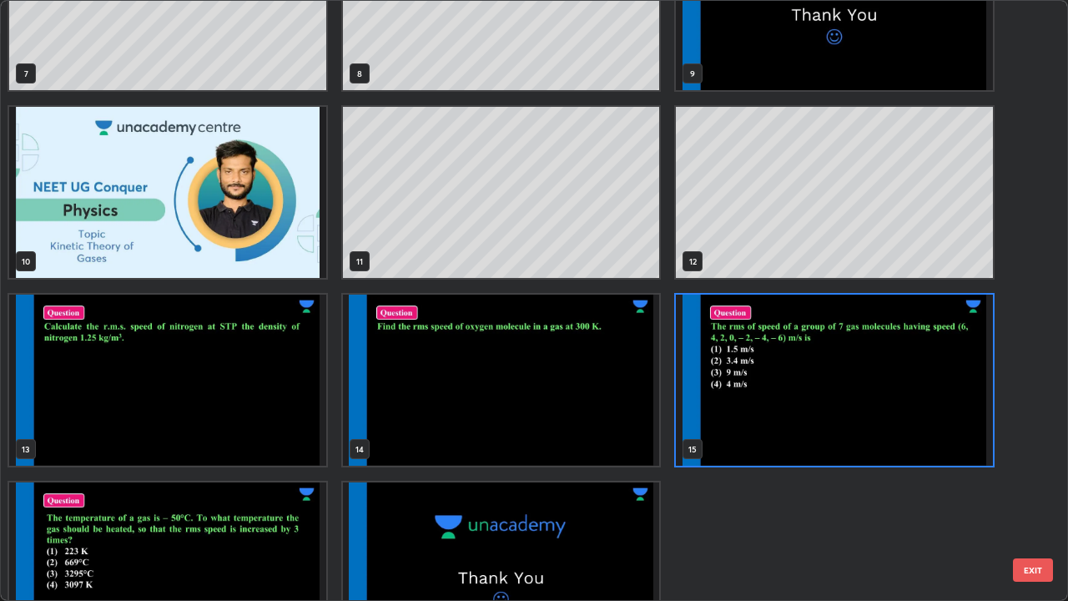
click at [821, 408] on img "grid" at bounding box center [834, 380] width 317 height 171
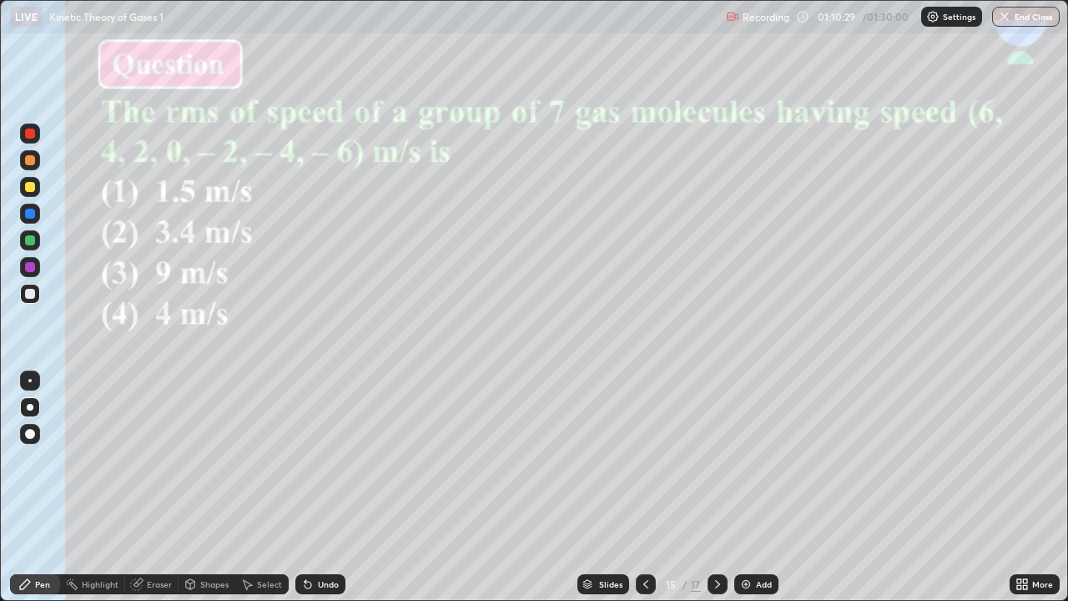
click at [144, 494] on div "Eraser" at bounding box center [151, 584] width 53 height 20
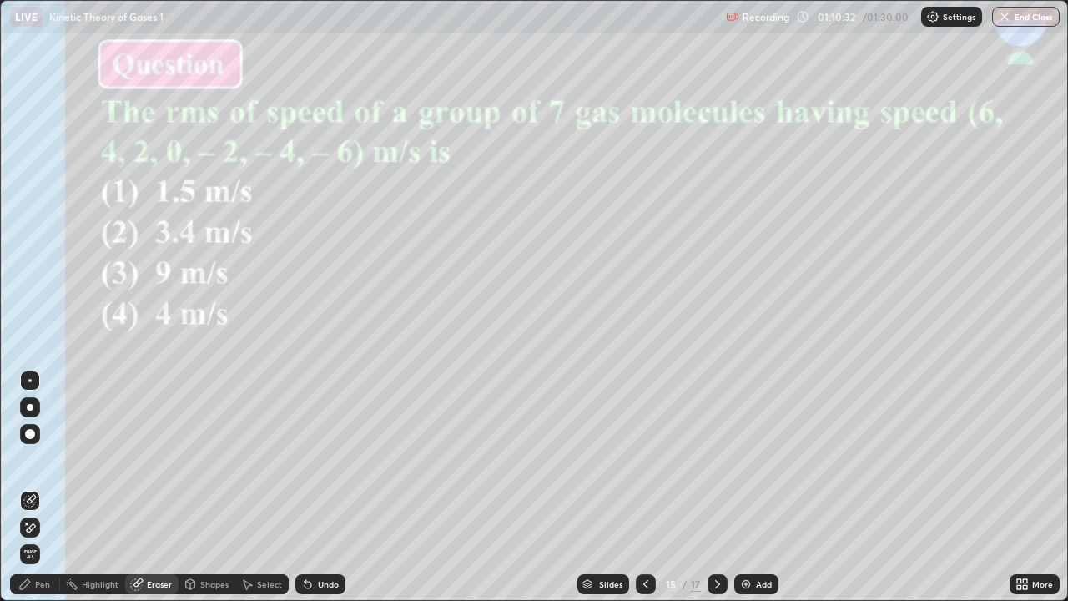
click at [42, 494] on div "Pen" at bounding box center [35, 584] width 50 height 20
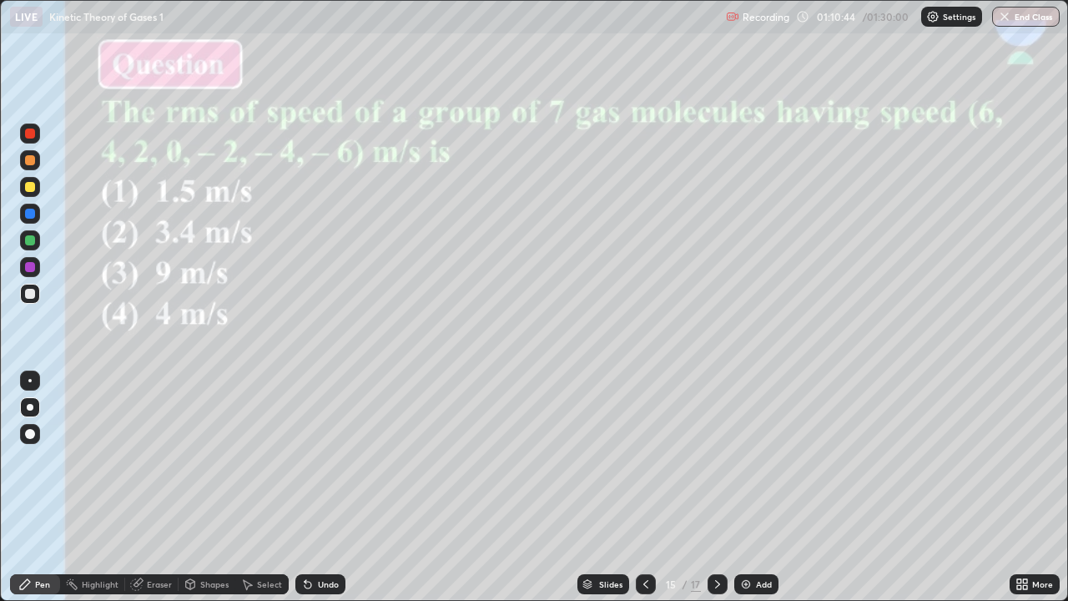
click at [147, 494] on div "Eraser" at bounding box center [151, 584] width 53 height 33
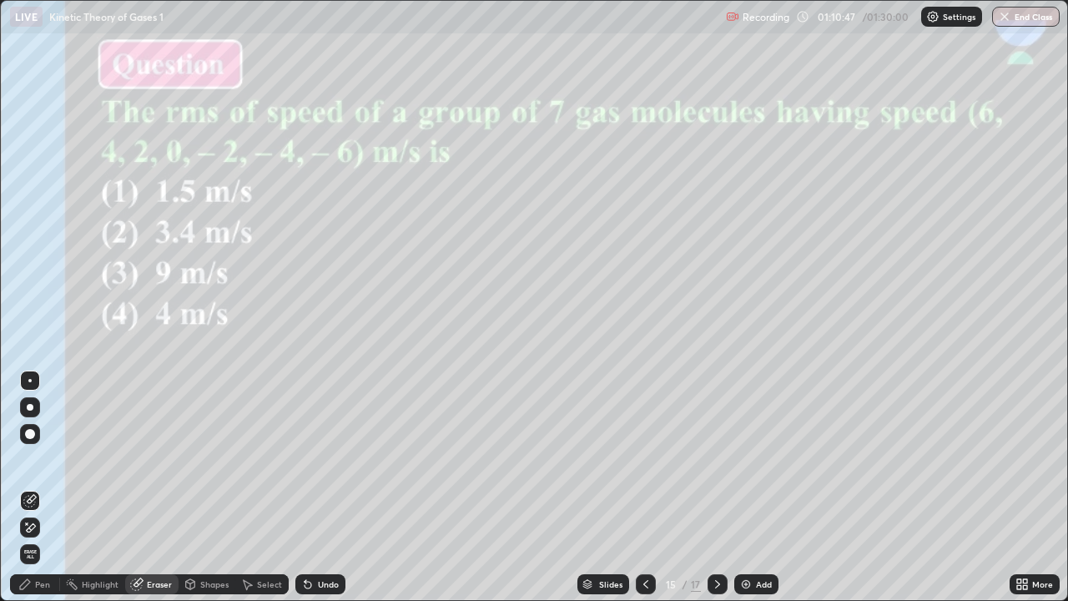
click at [39, 494] on div "Pen" at bounding box center [35, 584] width 50 height 20
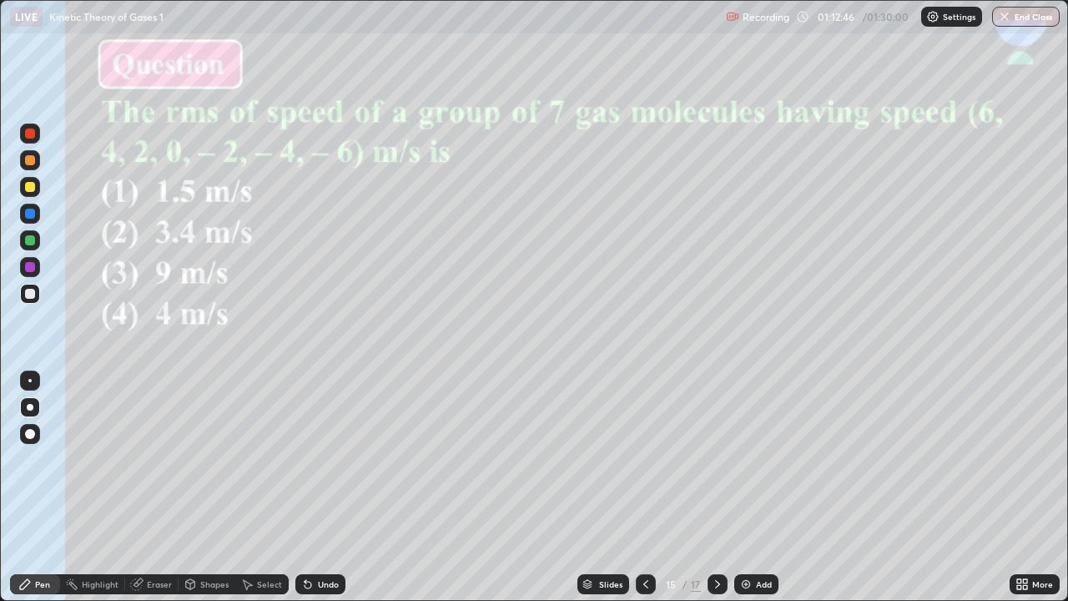
click at [749, 494] on img at bounding box center [745, 584] width 13 height 13
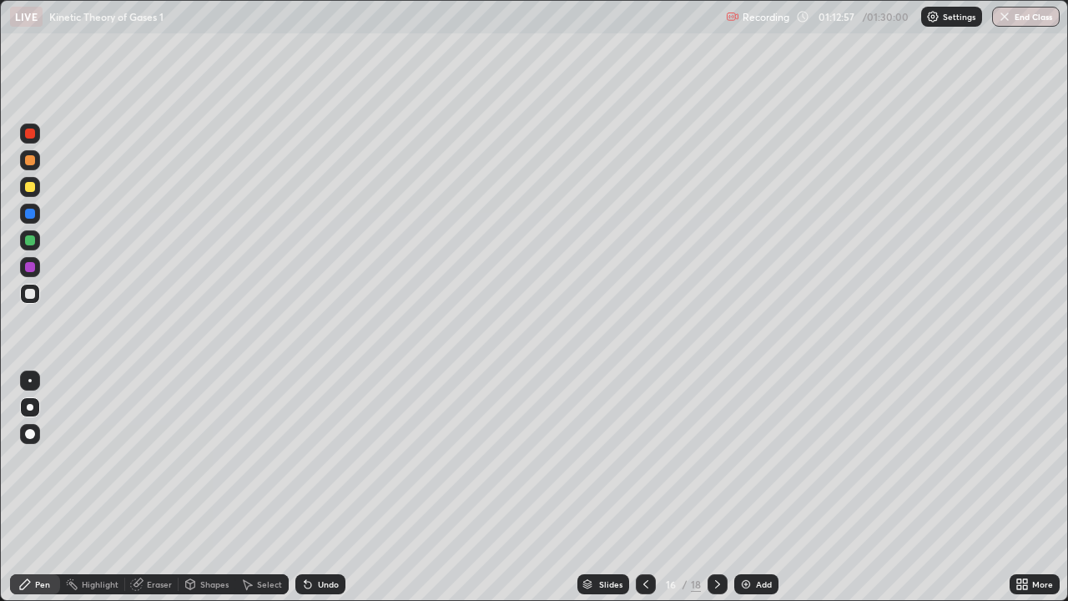
click at [28, 235] on div at bounding box center [30, 240] width 10 height 10
click at [26, 267] on div at bounding box center [30, 267] width 10 height 10
click at [152, 494] on div "Eraser" at bounding box center [151, 584] width 53 height 20
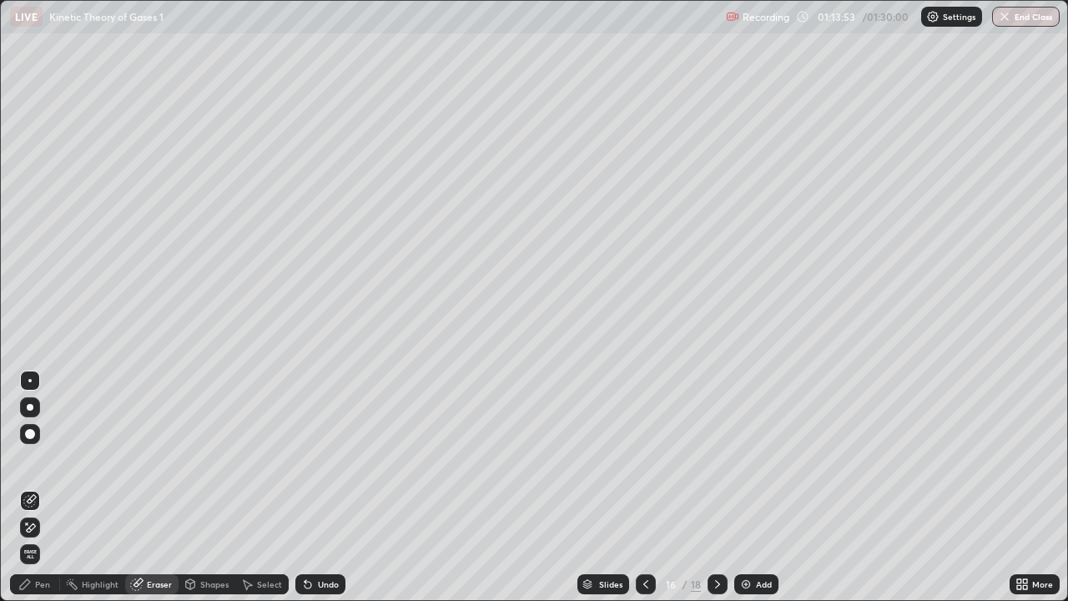
click at [43, 494] on div "Pen" at bounding box center [42, 584] width 15 height 8
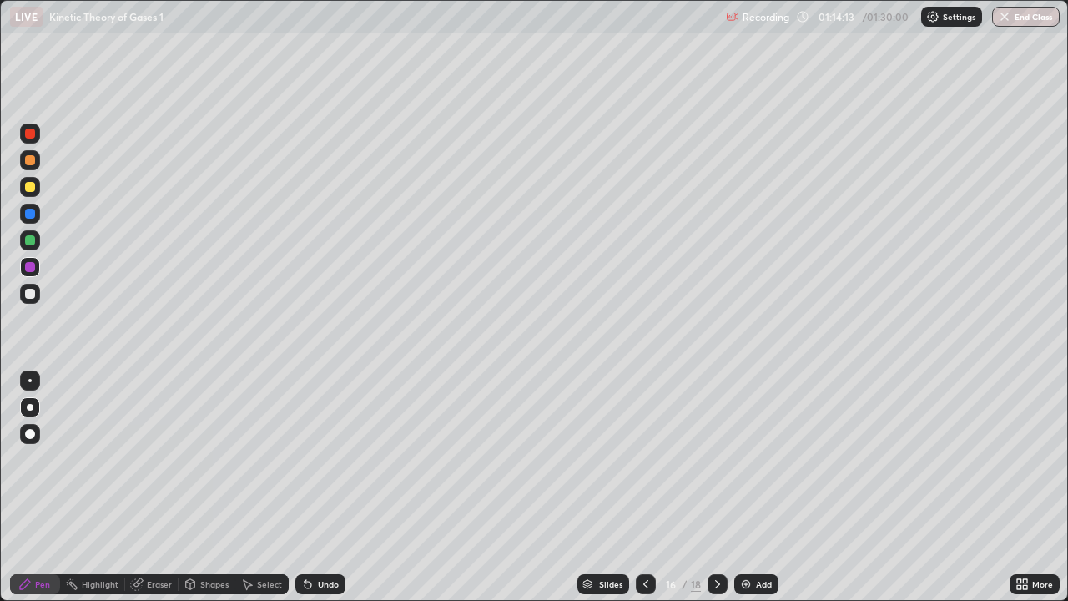
click at [648, 494] on icon at bounding box center [645, 584] width 13 height 13
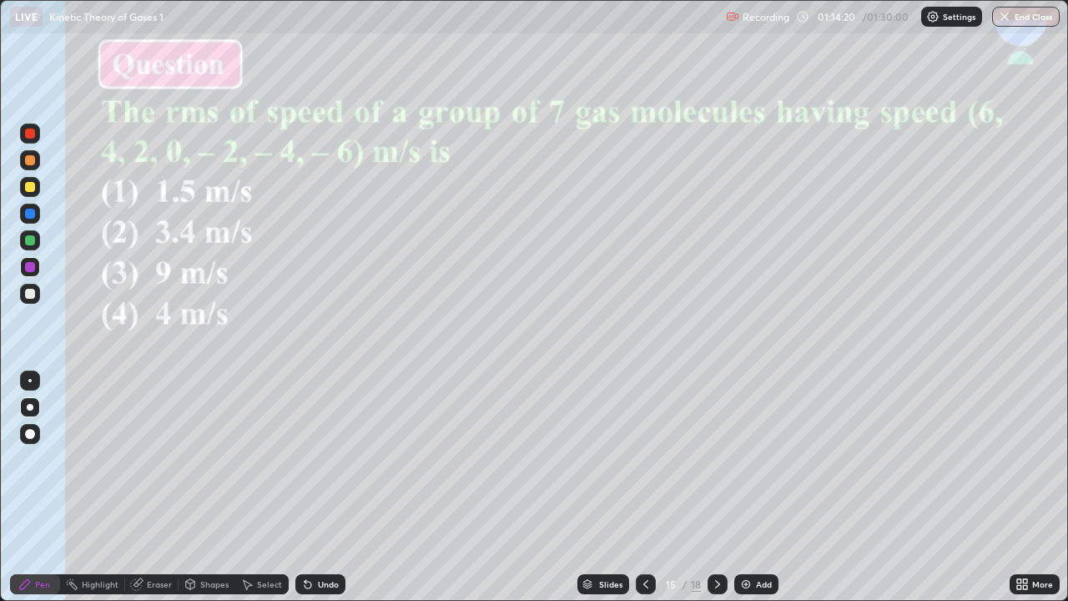
click at [717, 494] on icon at bounding box center [717, 584] width 13 height 13
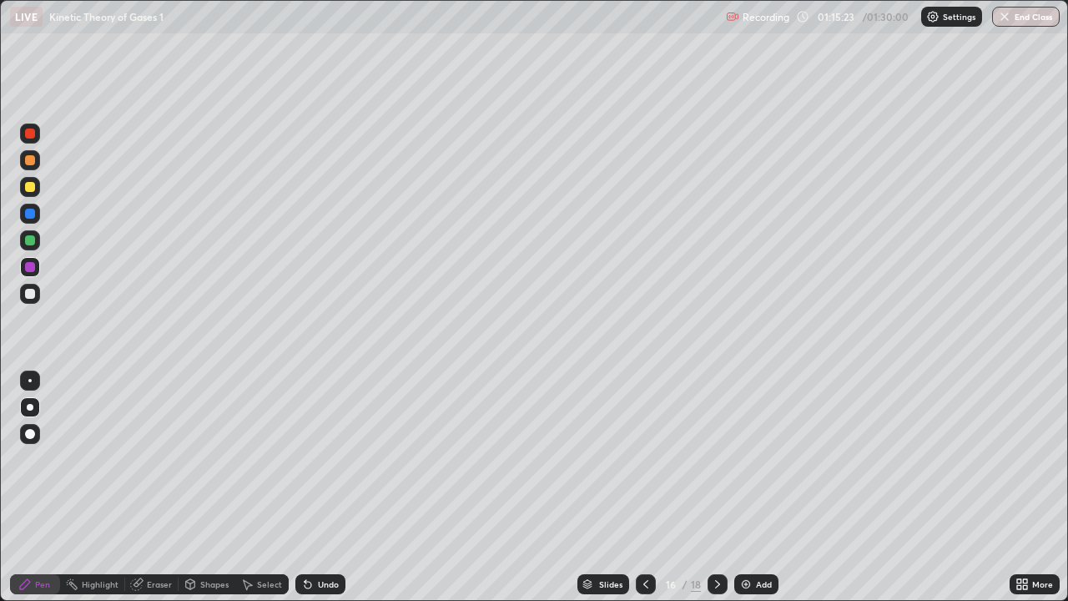
click at [30, 240] on div at bounding box center [30, 240] width 10 height 10
click at [27, 187] on div at bounding box center [30, 187] width 10 height 10
click at [28, 287] on div at bounding box center [30, 294] width 20 height 20
click at [606, 494] on div "Slides" at bounding box center [610, 584] width 23 height 8
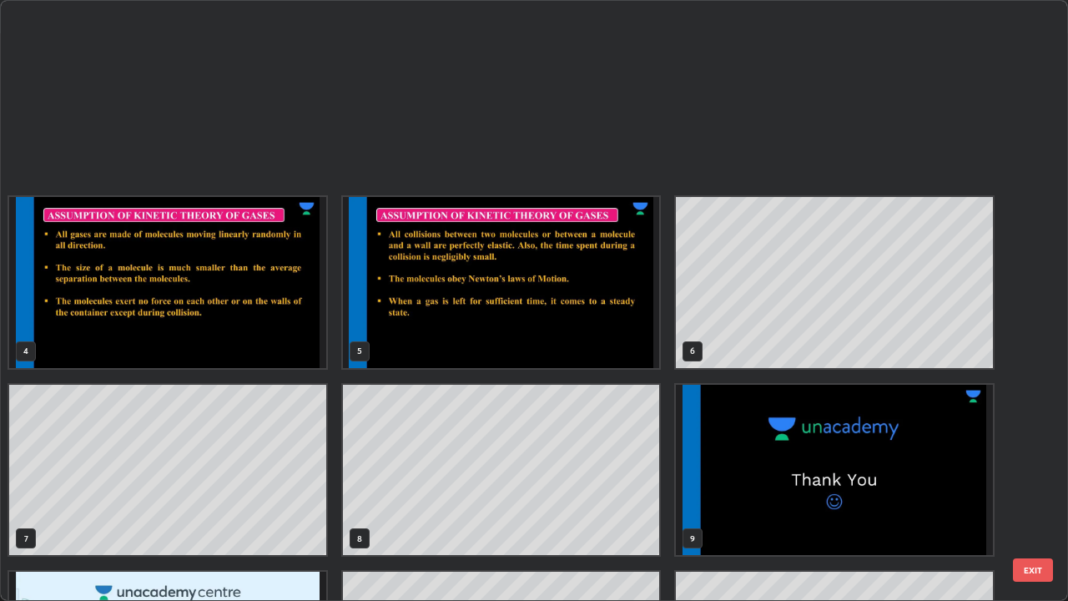
scroll to position [594, 1058]
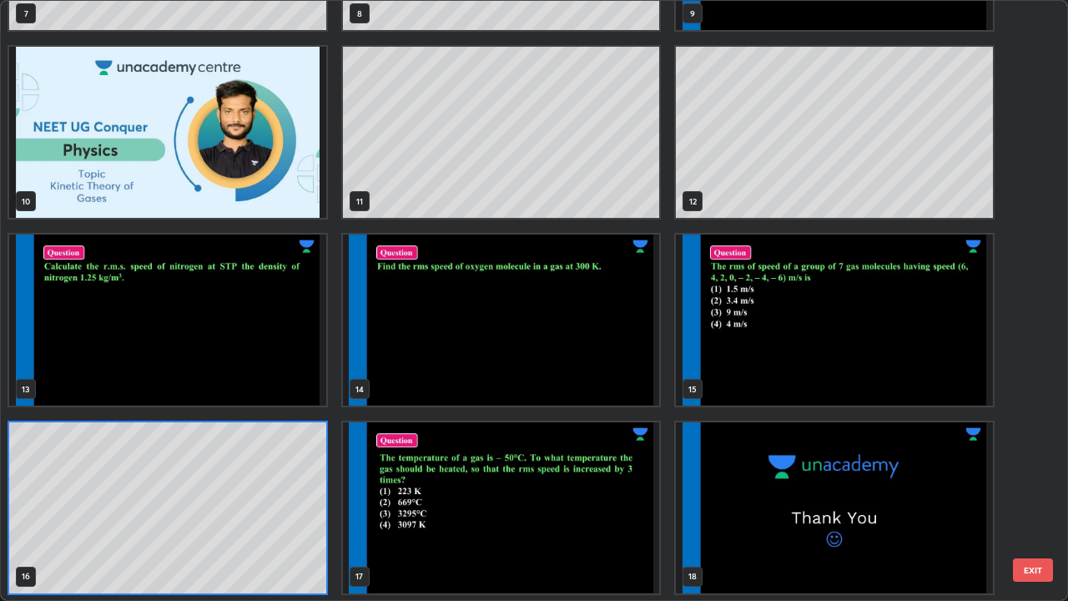
click at [265, 351] on img "grid" at bounding box center [167, 320] width 317 height 171
click at [269, 356] on img "grid" at bounding box center [167, 320] width 317 height 171
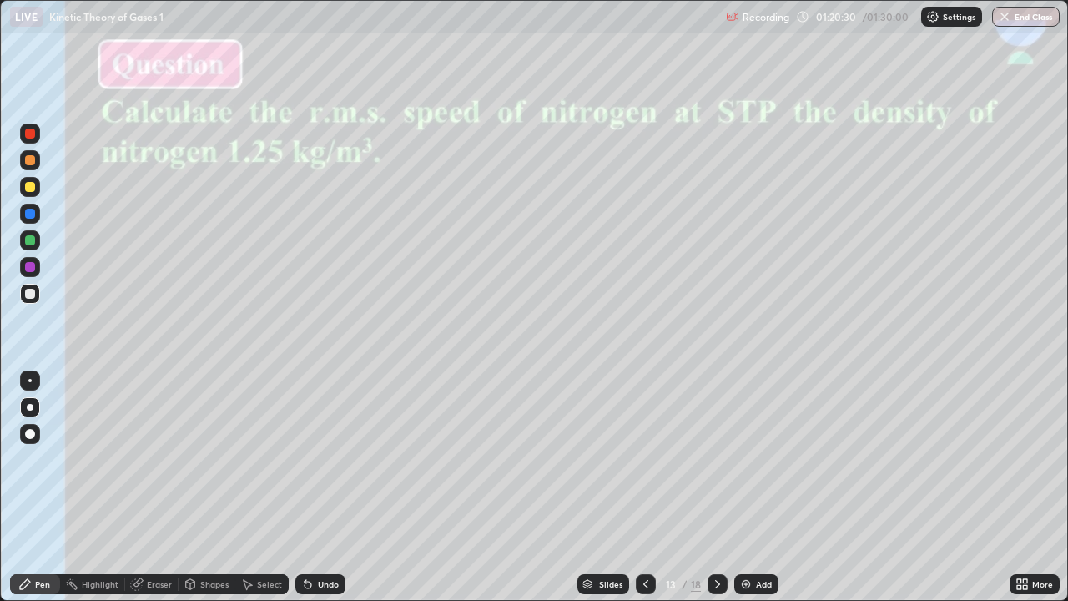
click at [32, 294] on div at bounding box center [30, 294] width 10 height 10
click at [639, 494] on icon at bounding box center [645, 584] width 13 height 13
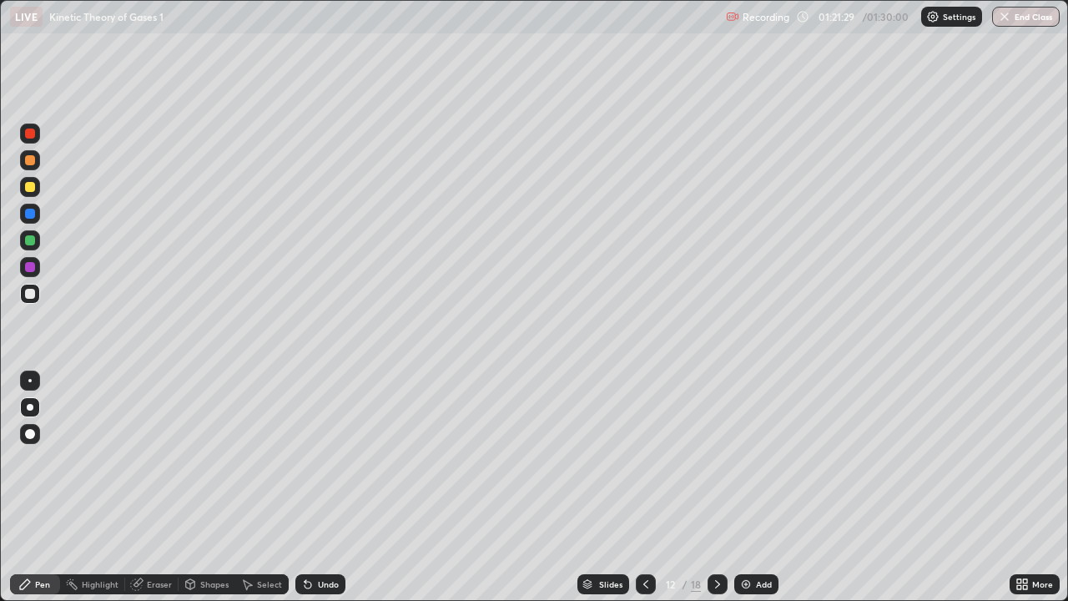
click at [714, 494] on icon at bounding box center [717, 584] width 13 height 13
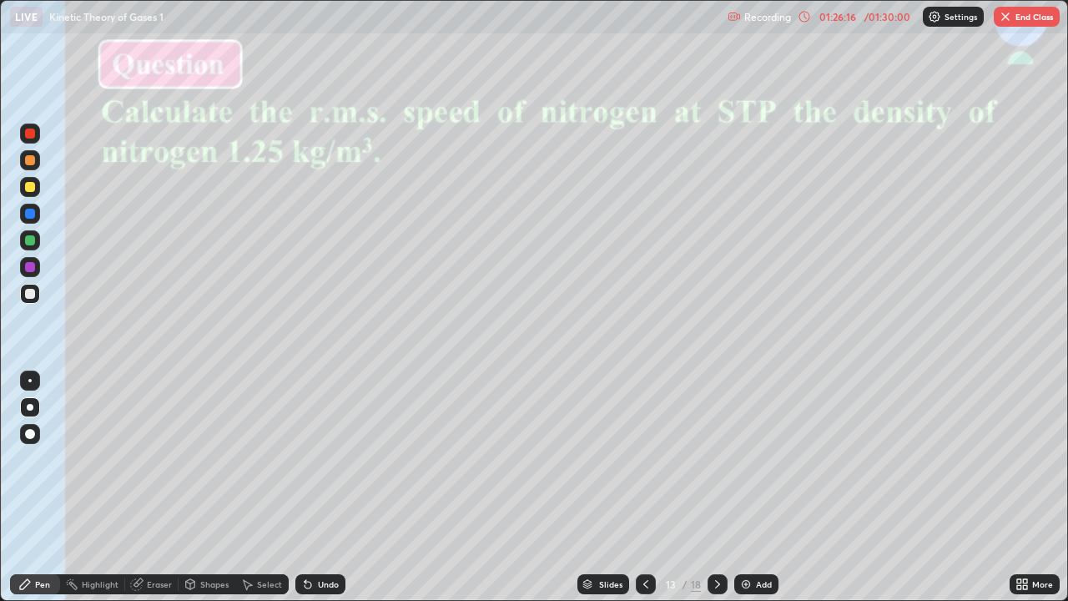
click at [1022, 17] on button "End Class" at bounding box center [1027, 17] width 66 height 20
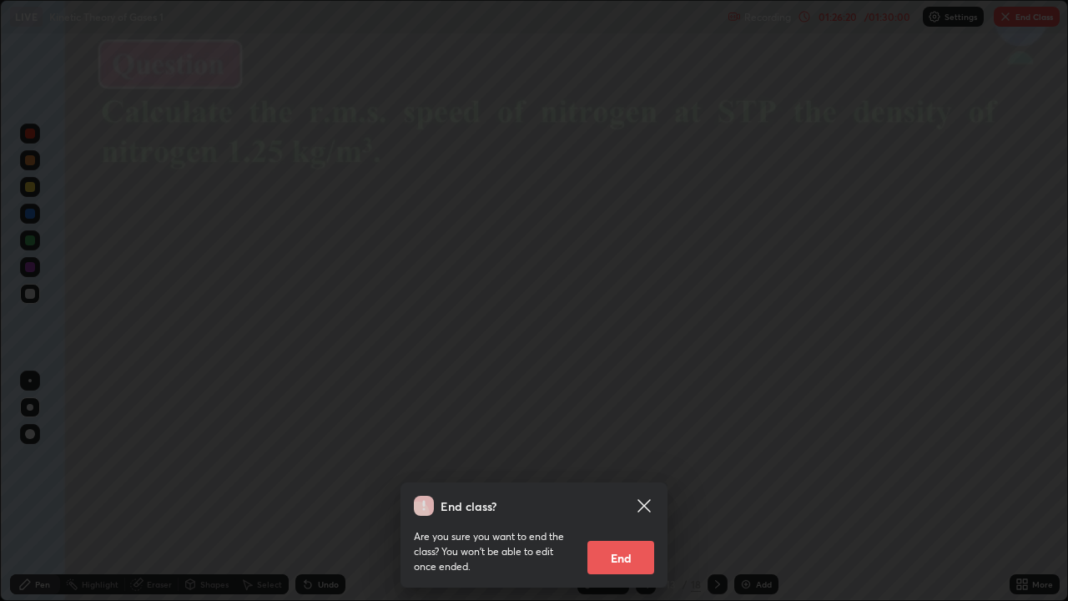
click at [613, 494] on button "End" at bounding box center [621, 557] width 67 height 33
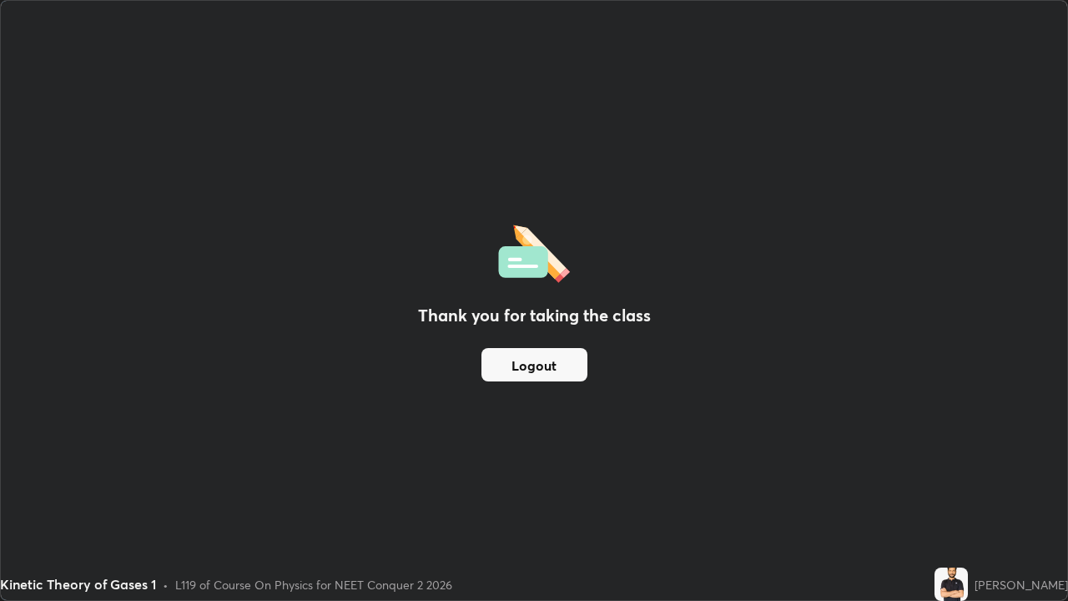
click at [53, 73] on div "Thank you for taking the class Logout" at bounding box center [534, 300] width 1067 height 599
